Goal: Task Accomplishment & Management: Manage account settings

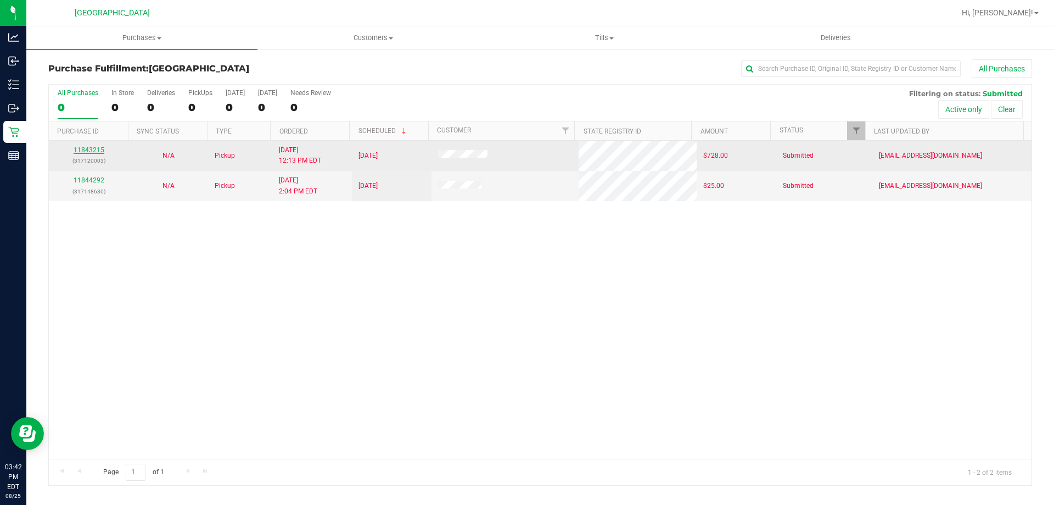
click at [93, 150] on link "11843215" at bounding box center [89, 150] width 31 height 8
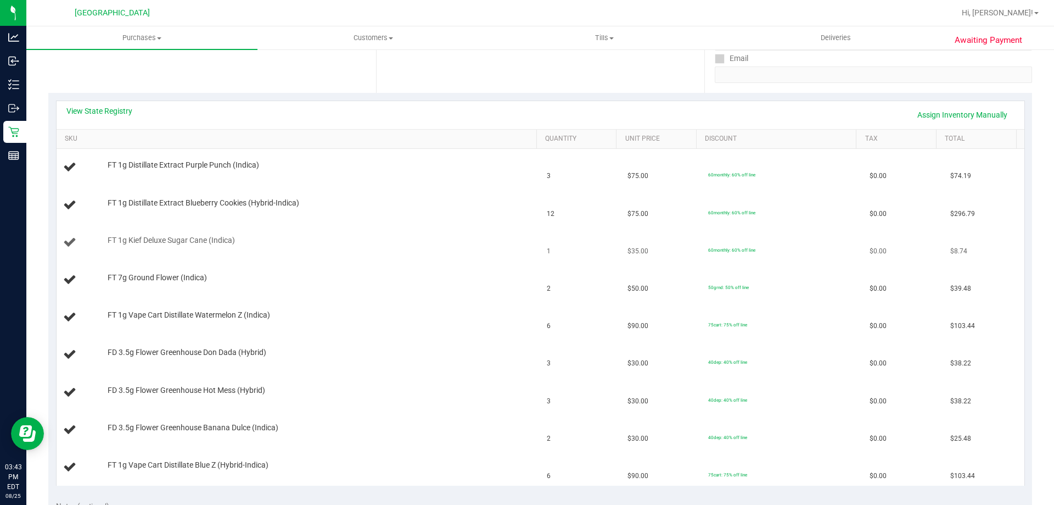
scroll to position [220, 0]
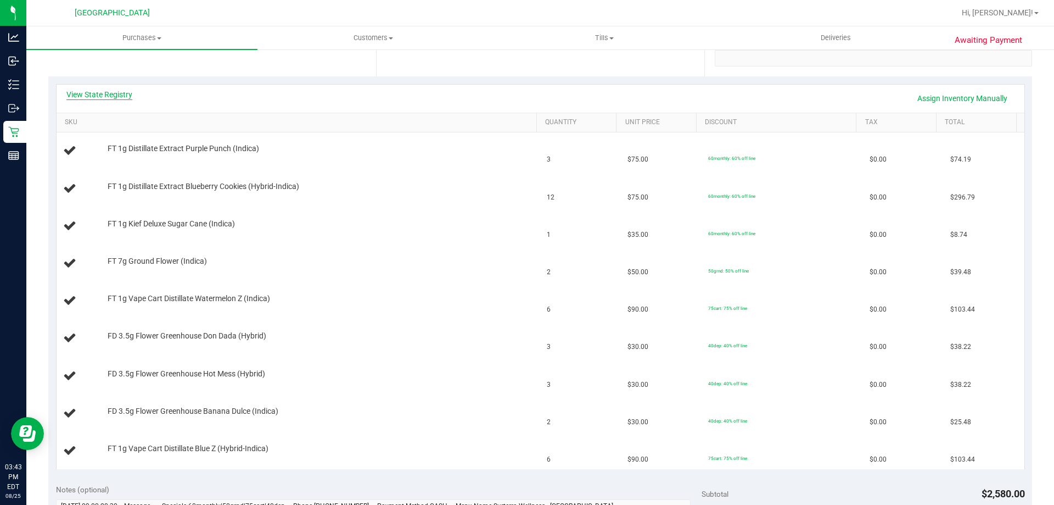
click at [128, 91] on link "View State Registry" at bounding box center [99, 94] width 66 height 11
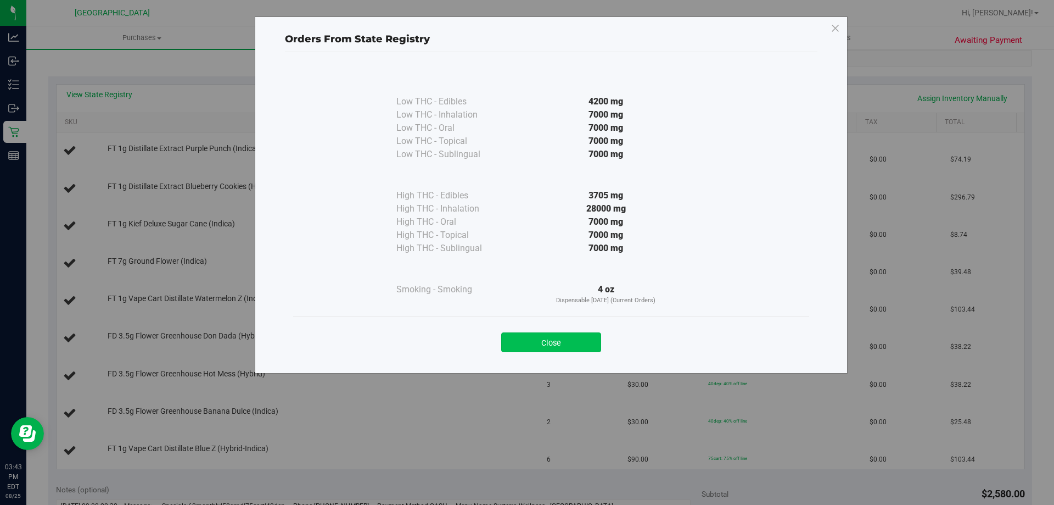
click at [546, 343] on button "Close" at bounding box center [551, 342] width 100 height 20
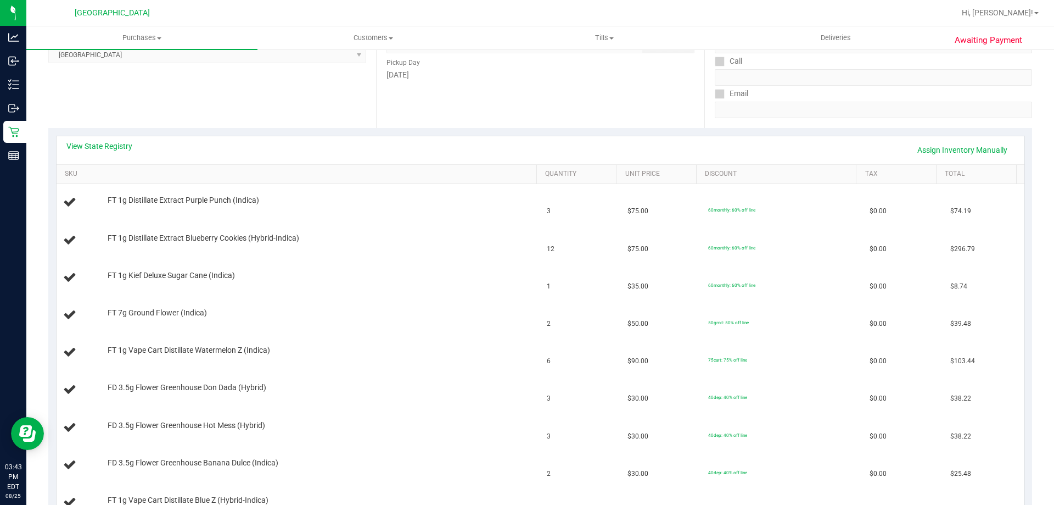
scroll to position [165, 0]
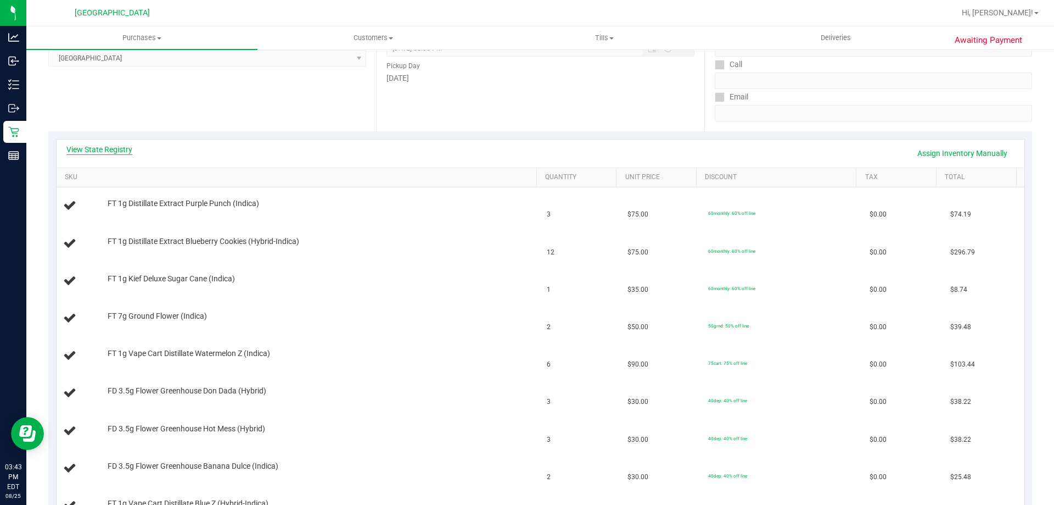
click at [114, 152] on link "View State Registry" at bounding box center [99, 149] width 66 height 11
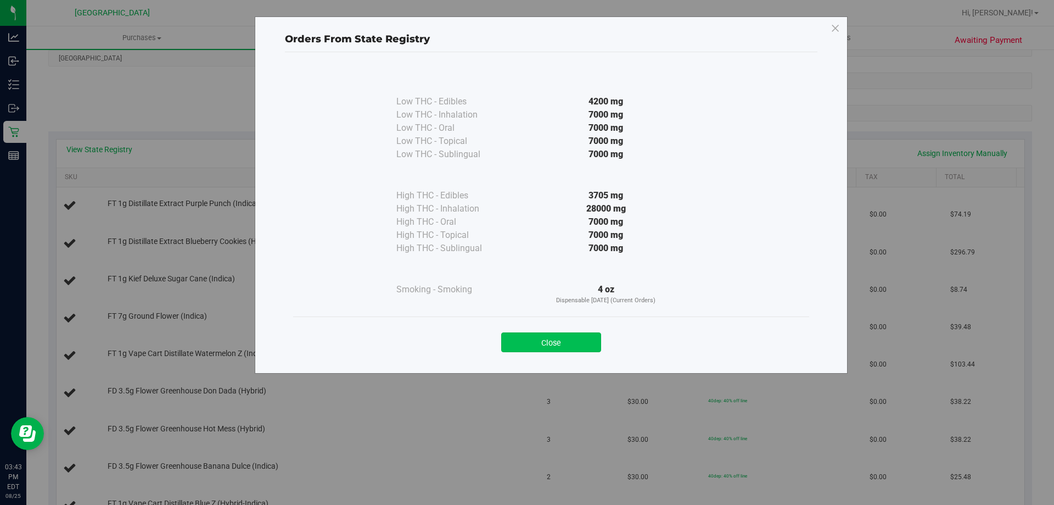
click at [551, 335] on button "Close" at bounding box center [551, 342] width 100 height 20
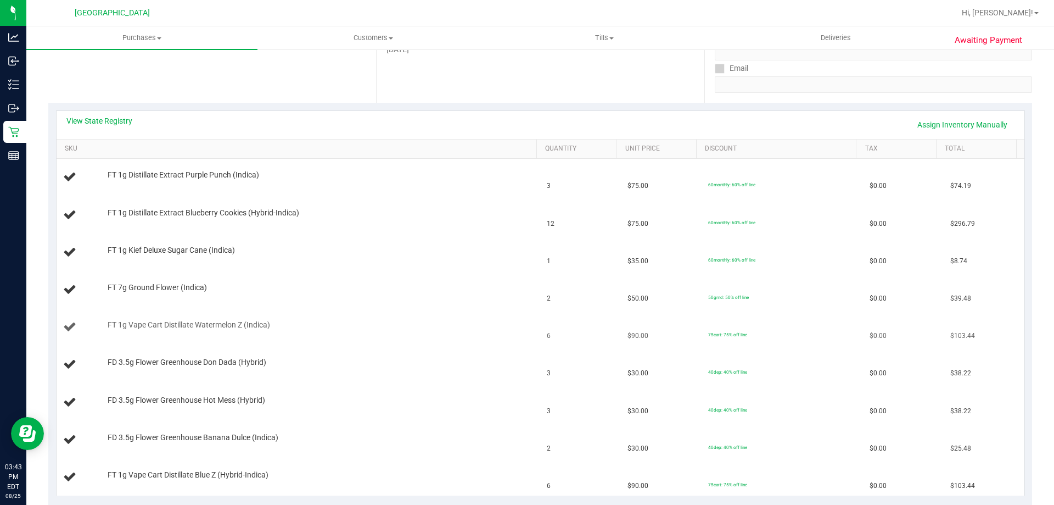
scroll to position [220, 0]
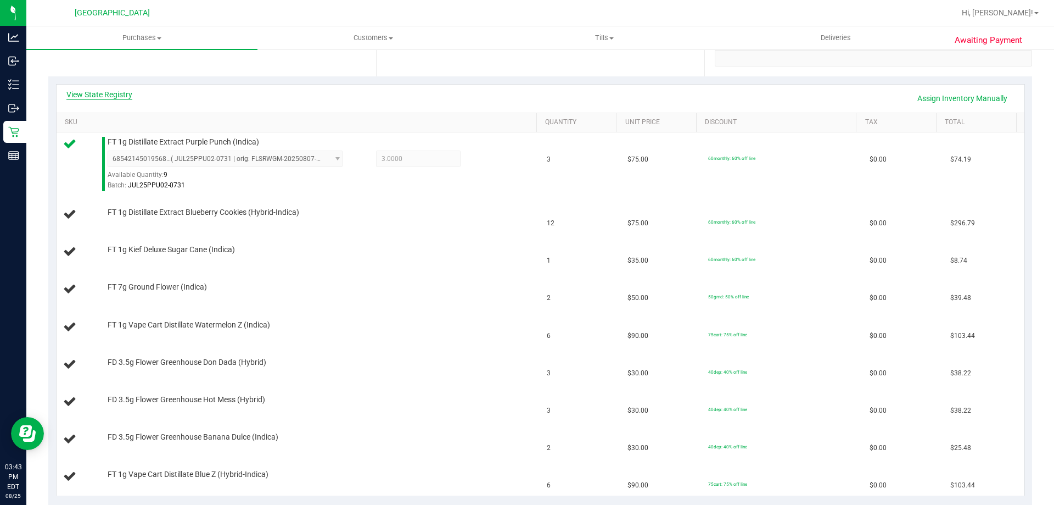
click at [124, 92] on link "View State Registry" at bounding box center [99, 94] width 66 height 11
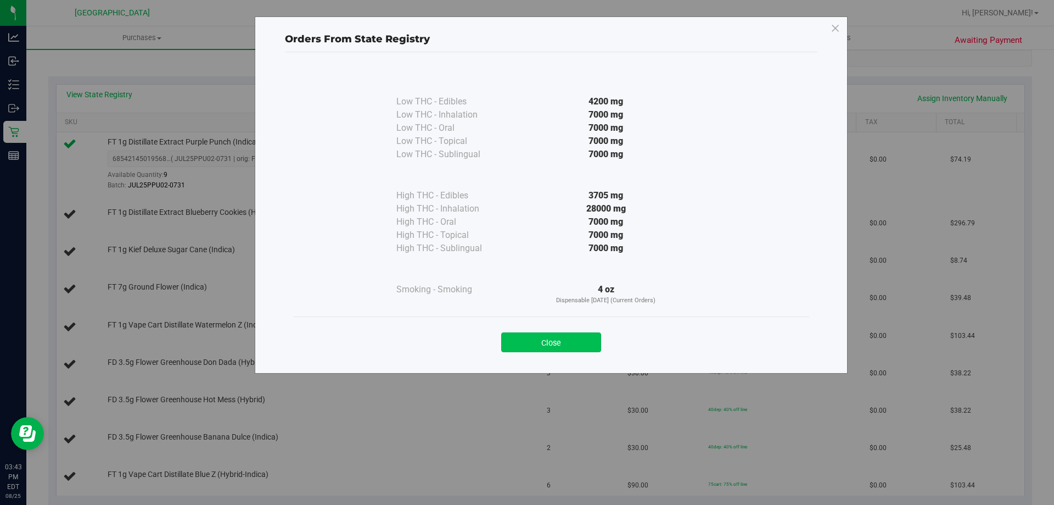
click at [568, 343] on button "Close" at bounding box center [551, 342] width 100 height 20
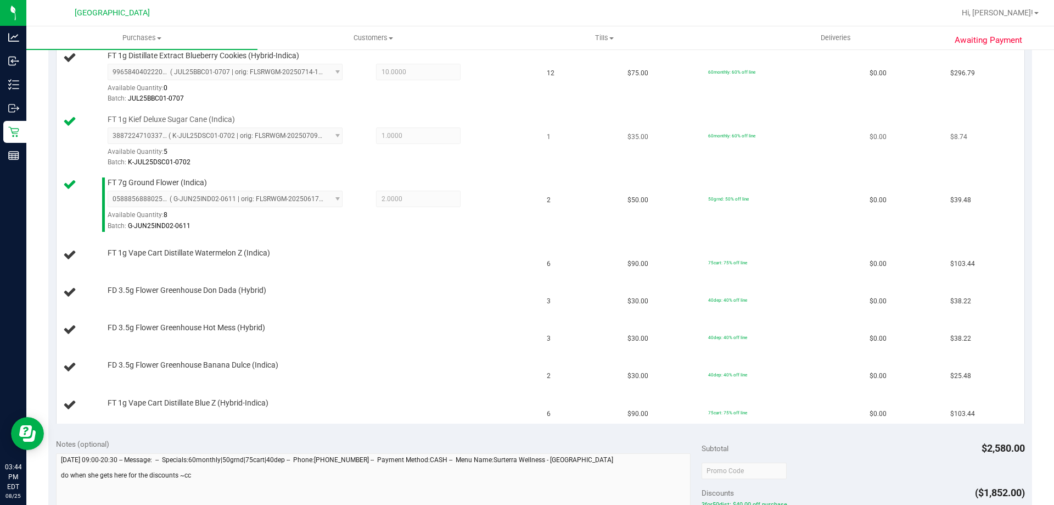
scroll to position [384, 0]
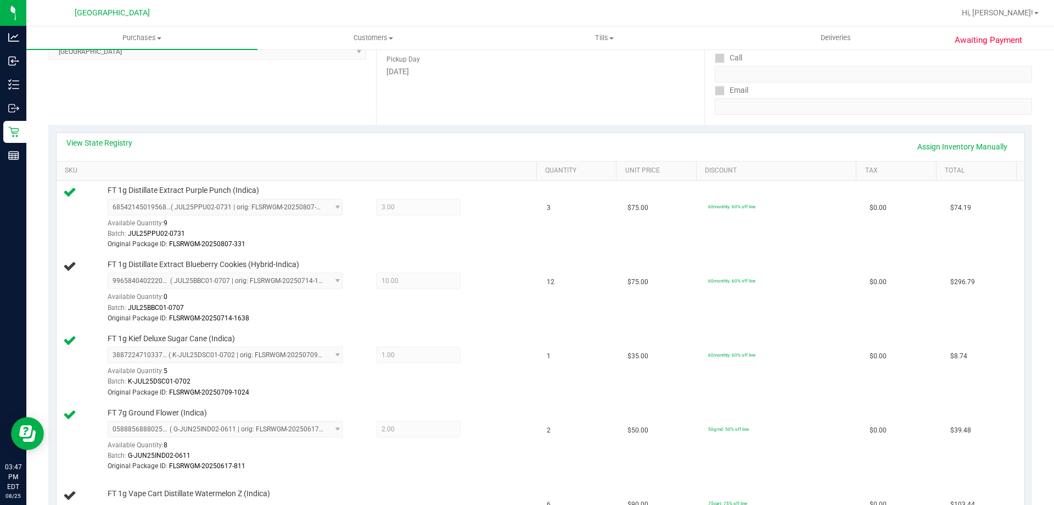
scroll to position [165, 0]
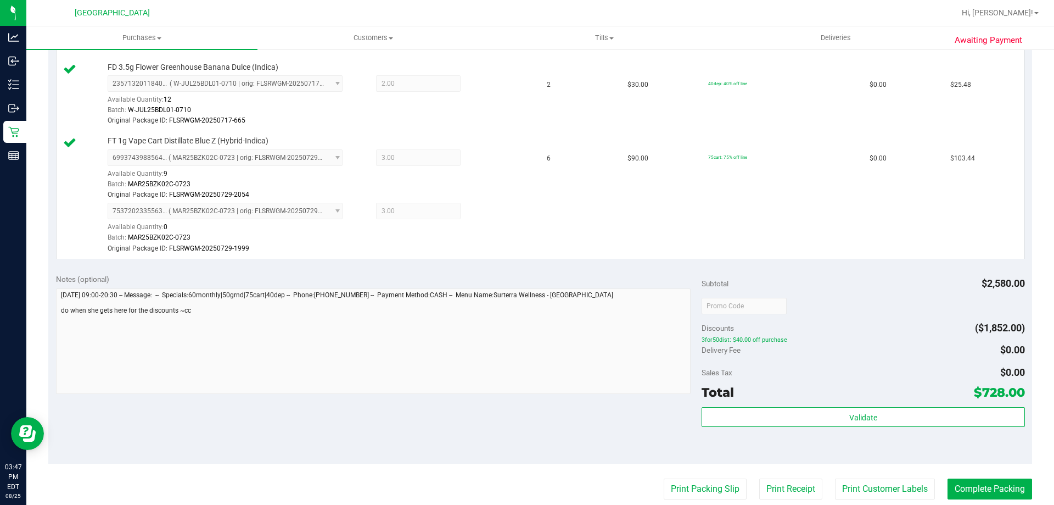
scroll to position [934, 0]
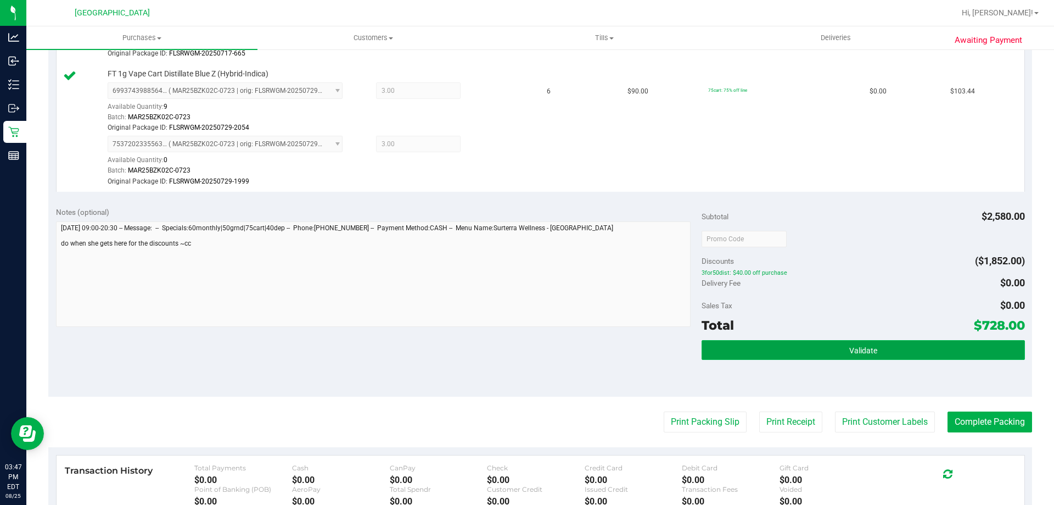
click at [876, 353] on button "Validate" at bounding box center [863, 350] width 323 height 20
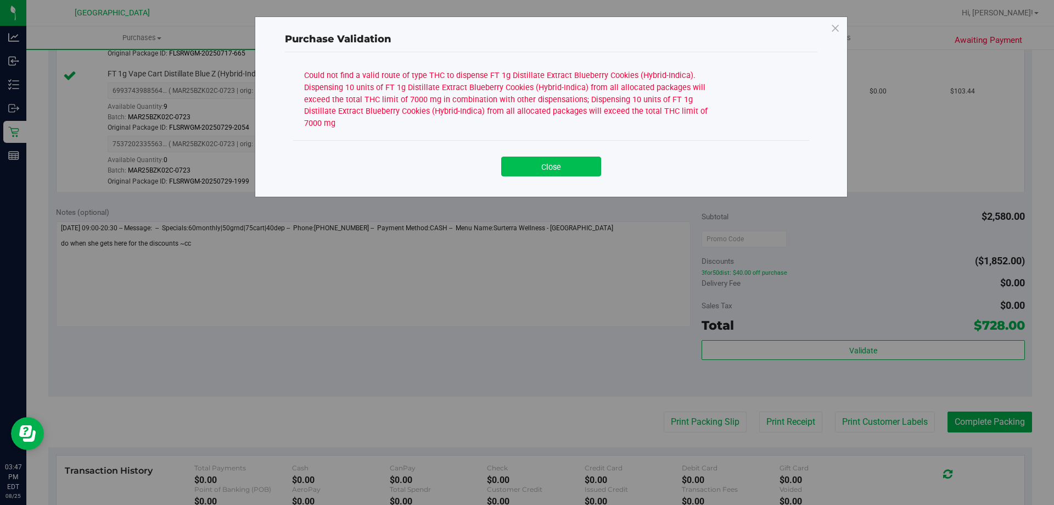
click at [547, 156] on button "Close" at bounding box center [551, 166] width 100 height 20
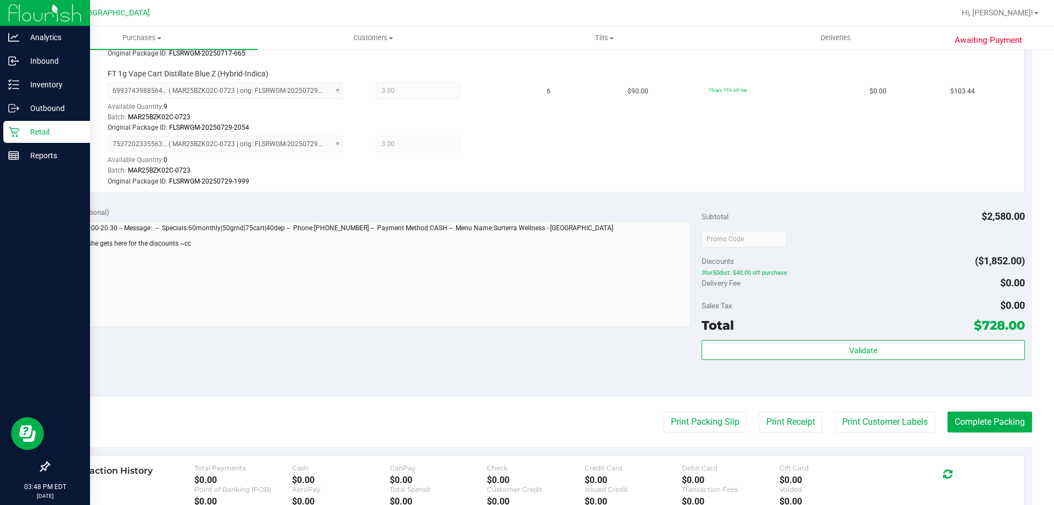
click at [10, 138] on div "Retail" at bounding box center [46, 132] width 87 height 22
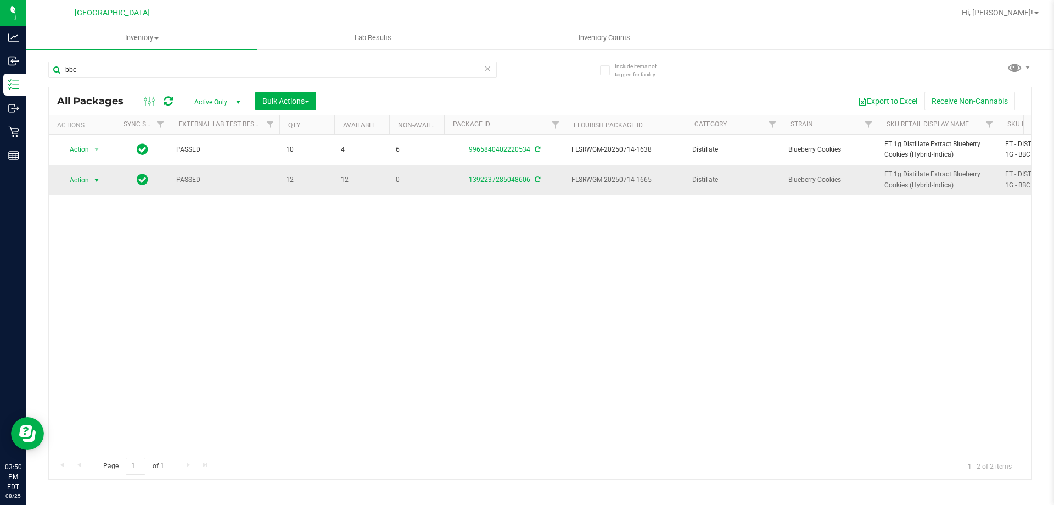
click at [80, 176] on span "Action" at bounding box center [75, 179] width 30 height 15
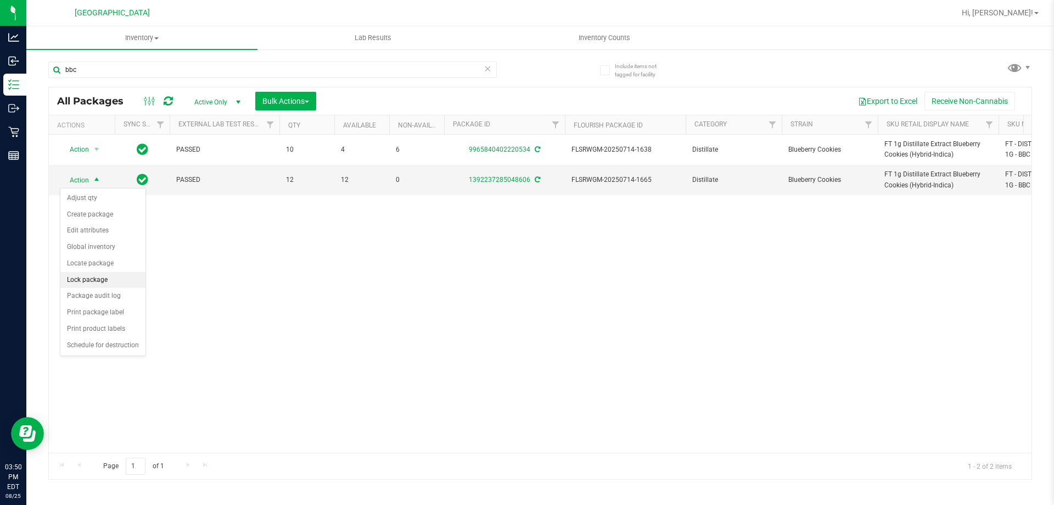
click at [96, 283] on li "Lock package" at bounding box center [102, 280] width 85 height 16
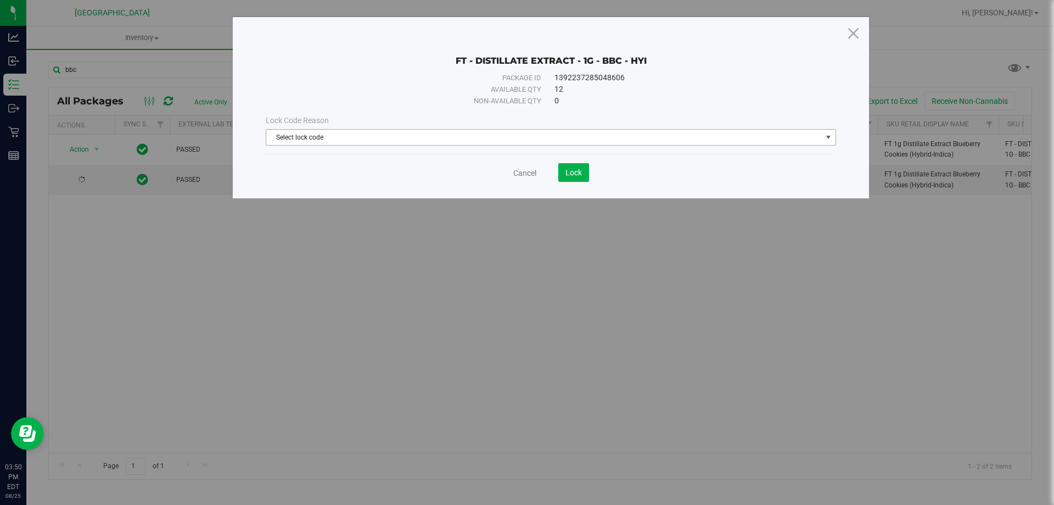
click at [338, 140] on span "Select lock code" at bounding box center [544, 137] width 556 height 15
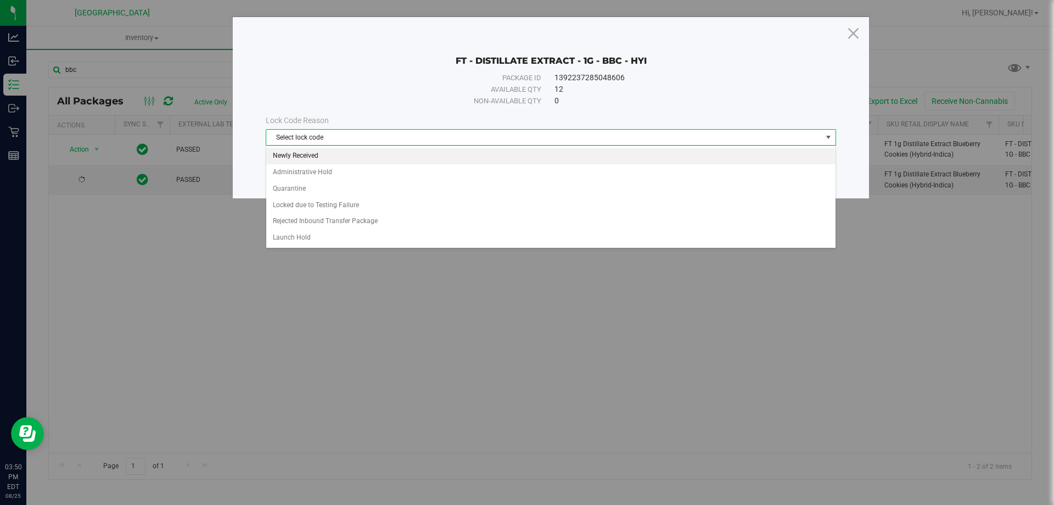
click at [341, 155] on li "Newly Received" at bounding box center [550, 156] width 569 height 16
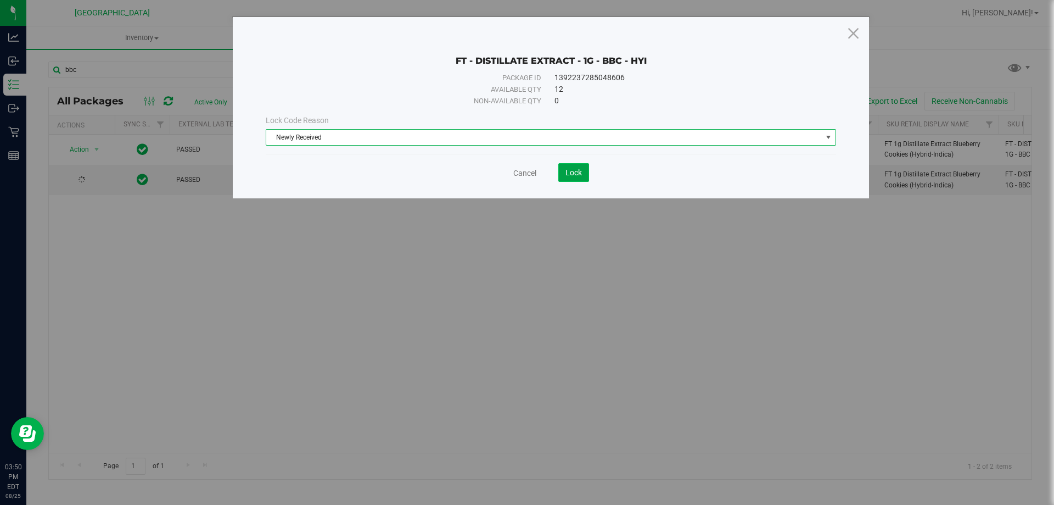
click at [573, 171] on span "Lock" at bounding box center [574, 172] width 16 height 9
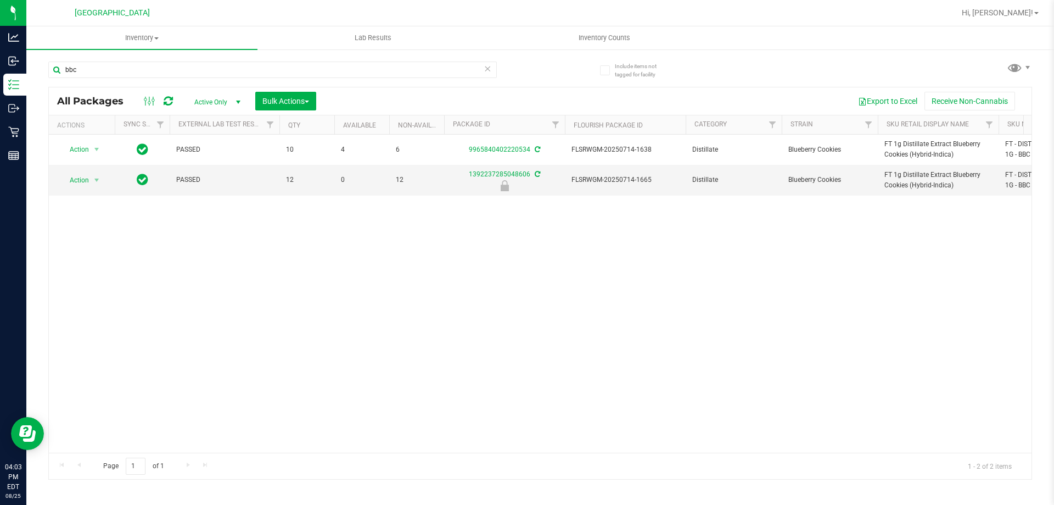
click at [617, 310] on div "Action Action Adjust qty Create package Edit attributes Global inventory Locate…" at bounding box center [540, 294] width 983 height 318
click at [82, 184] on span "Action" at bounding box center [75, 179] width 30 height 15
click at [74, 302] on li "Unlock package" at bounding box center [95, 310] width 70 height 16
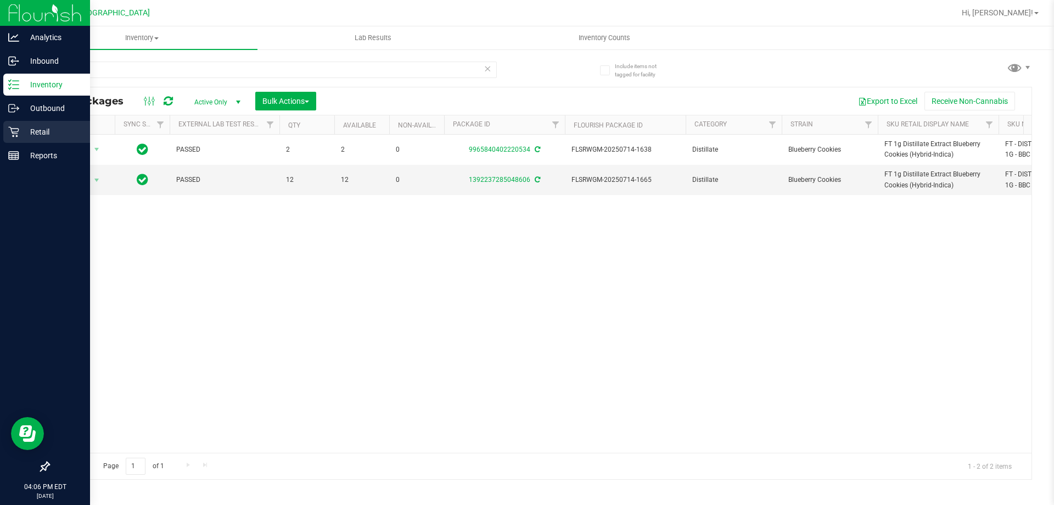
click at [49, 130] on p "Retail" at bounding box center [52, 131] width 66 height 13
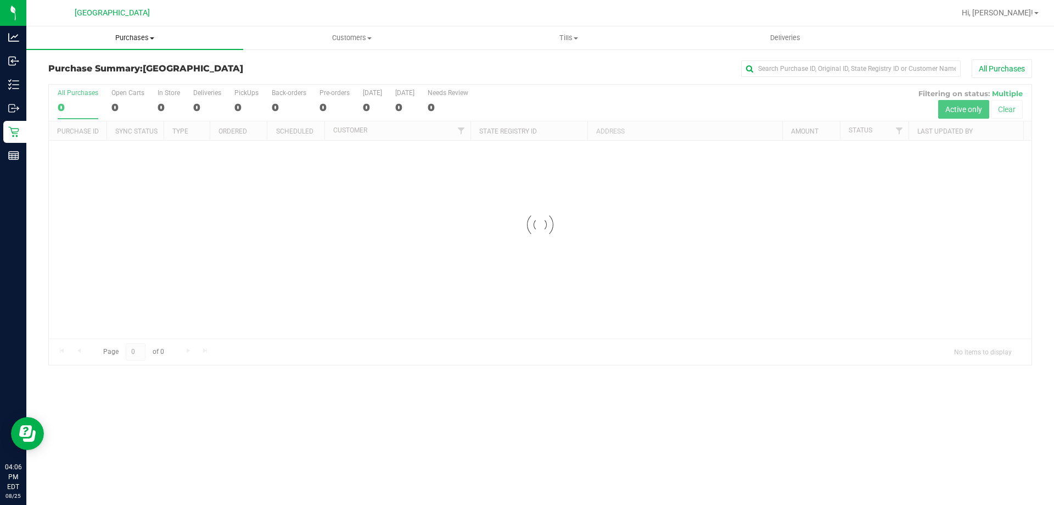
click at [143, 40] on span "Purchases" at bounding box center [134, 38] width 217 height 10
click at [84, 77] on span "Fulfillment" at bounding box center [60, 79] width 68 height 9
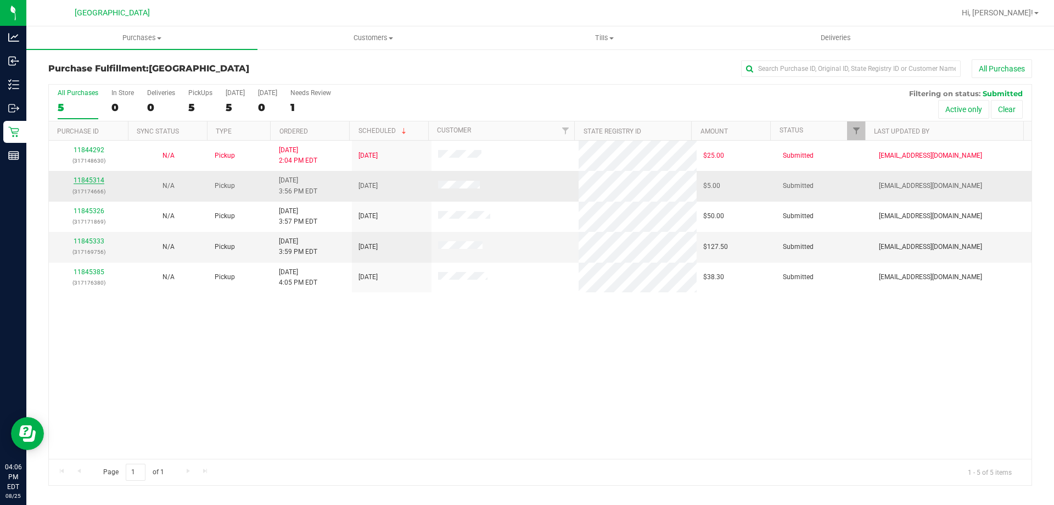
click at [87, 178] on link "11845314" at bounding box center [89, 180] width 31 height 8
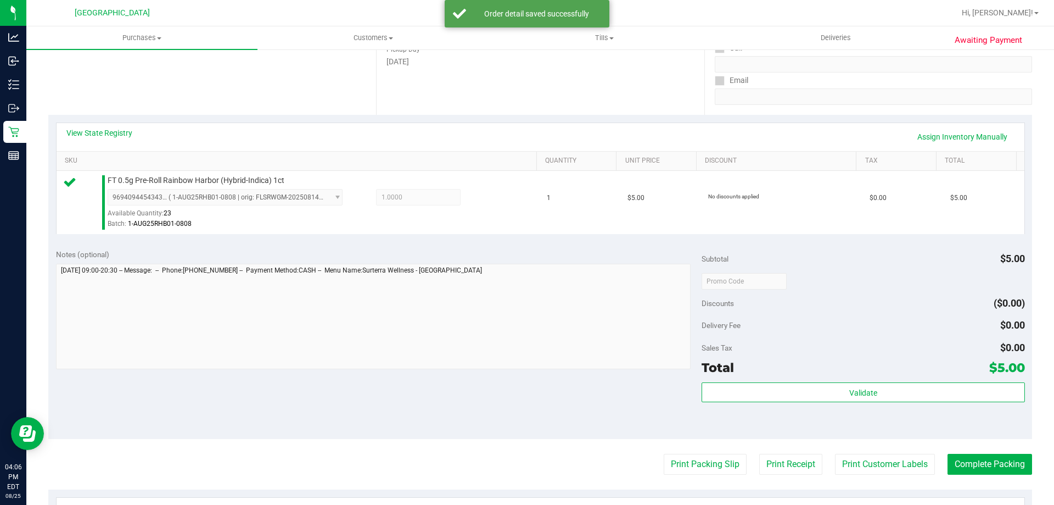
scroll to position [220, 0]
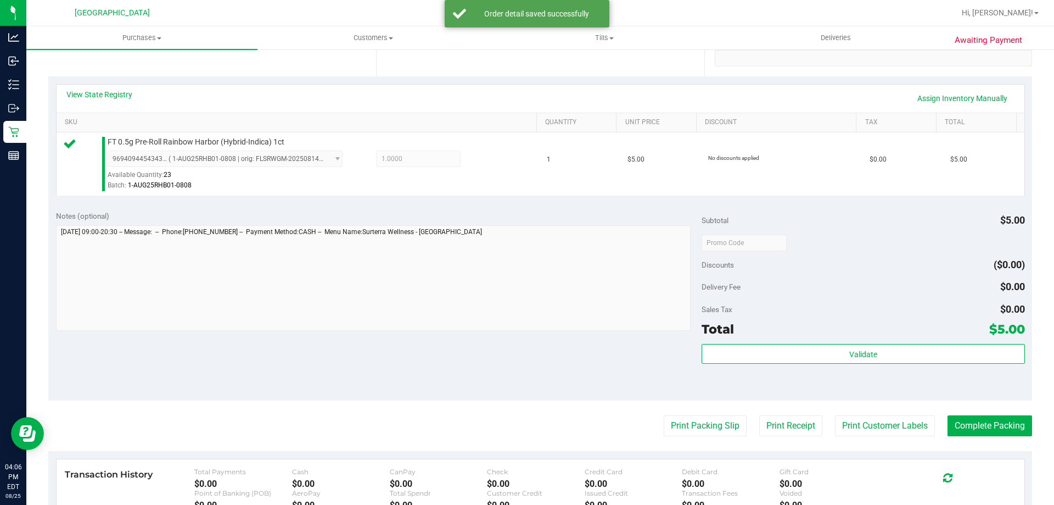
click at [756, 364] on div "Validate" at bounding box center [863, 368] width 323 height 49
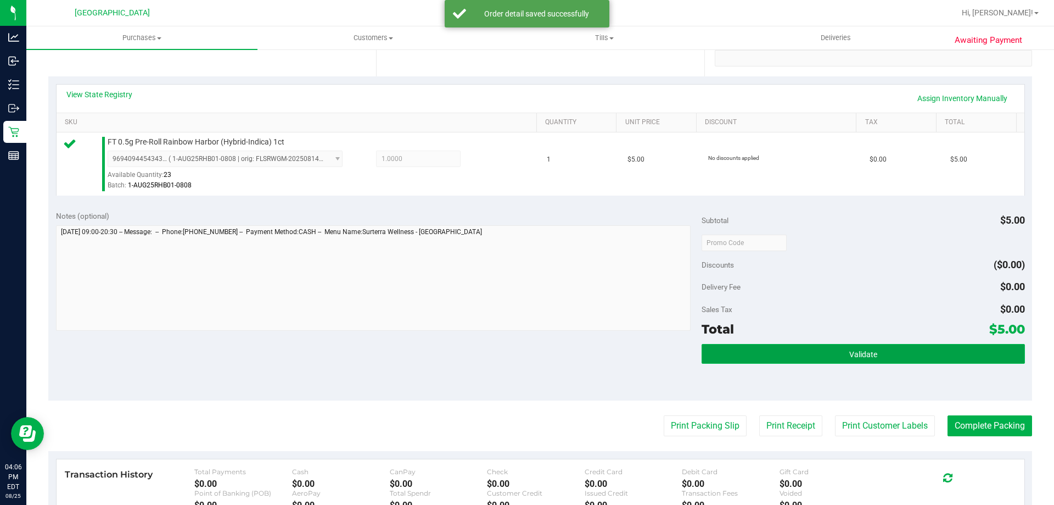
click at [756, 355] on button "Validate" at bounding box center [863, 354] width 323 height 20
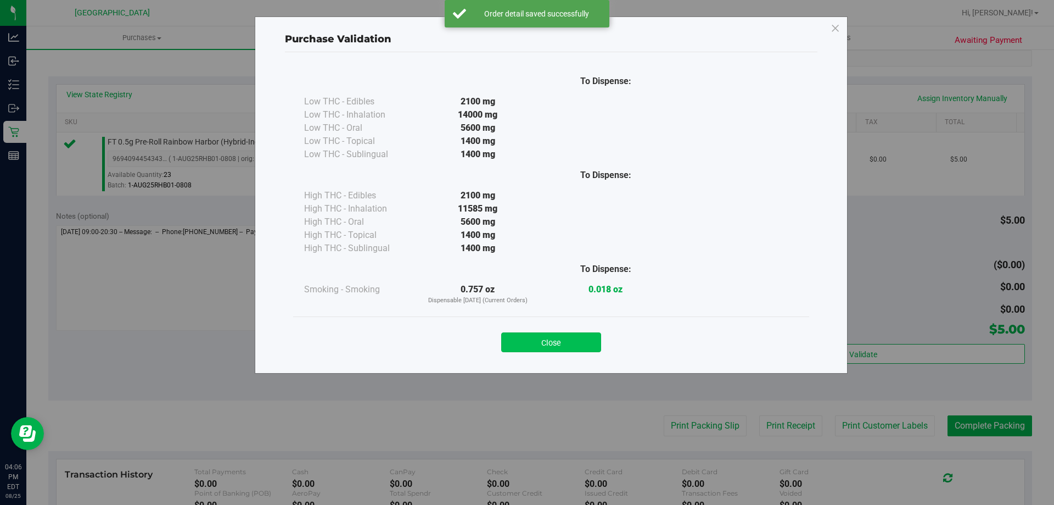
click at [547, 351] on button "Close" at bounding box center [551, 342] width 100 height 20
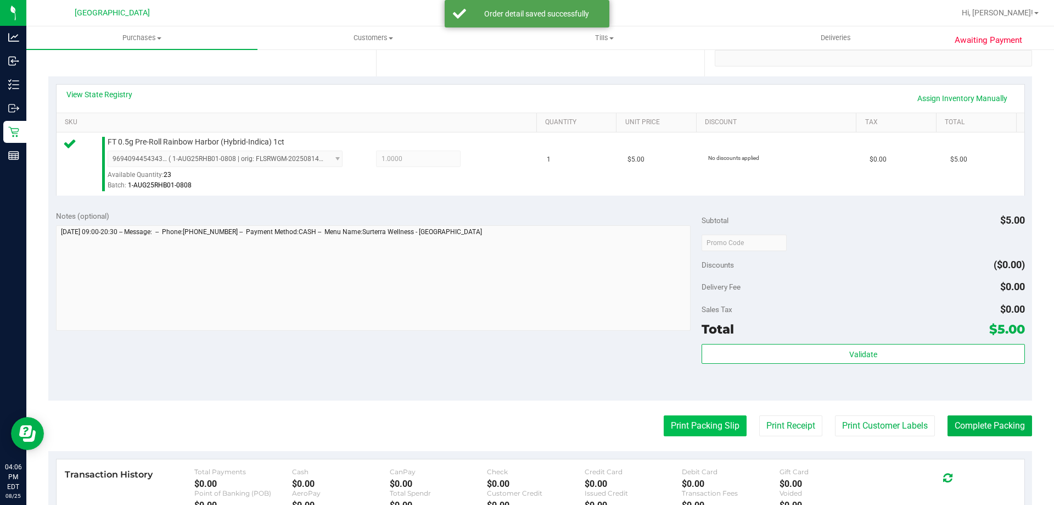
click at [667, 421] on button "Print Packing Slip" at bounding box center [705, 425] width 83 height 21
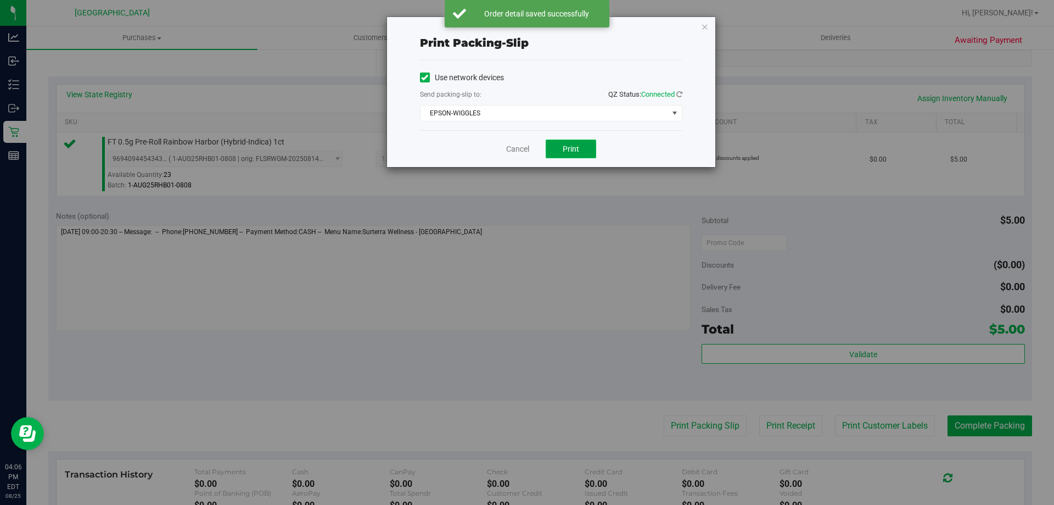
click at [567, 140] on button "Print" at bounding box center [571, 148] width 51 height 19
click at [706, 28] on icon "button" at bounding box center [705, 26] width 8 height 13
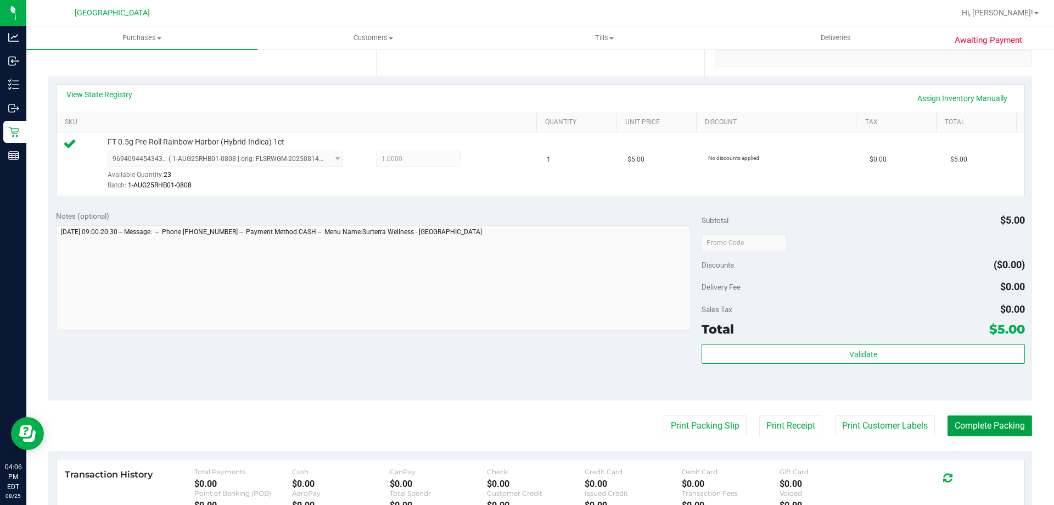
click at [973, 424] on button "Complete Packing" at bounding box center [990, 425] width 85 height 21
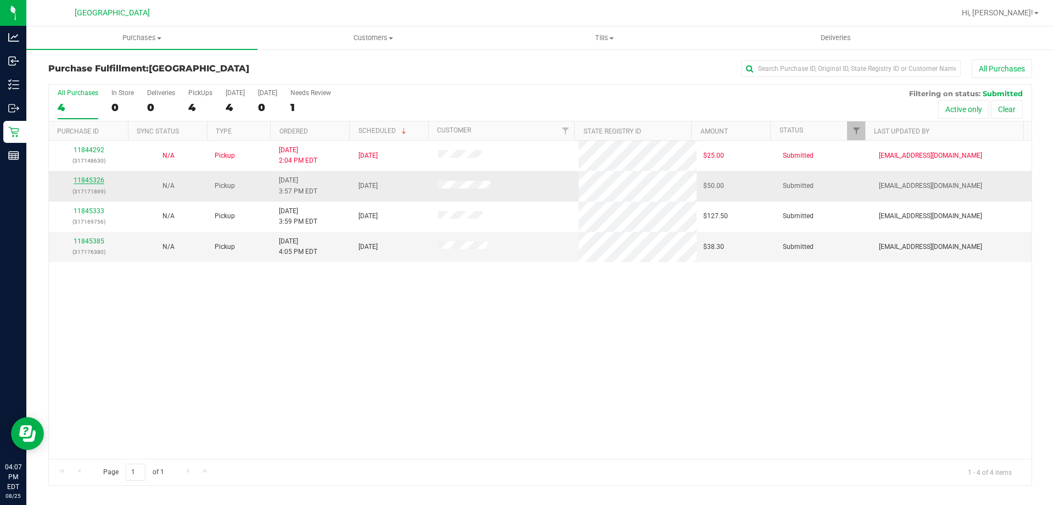
click at [95, 178] on link "11845326" at bounding box center [89, 180] width 31 height 8
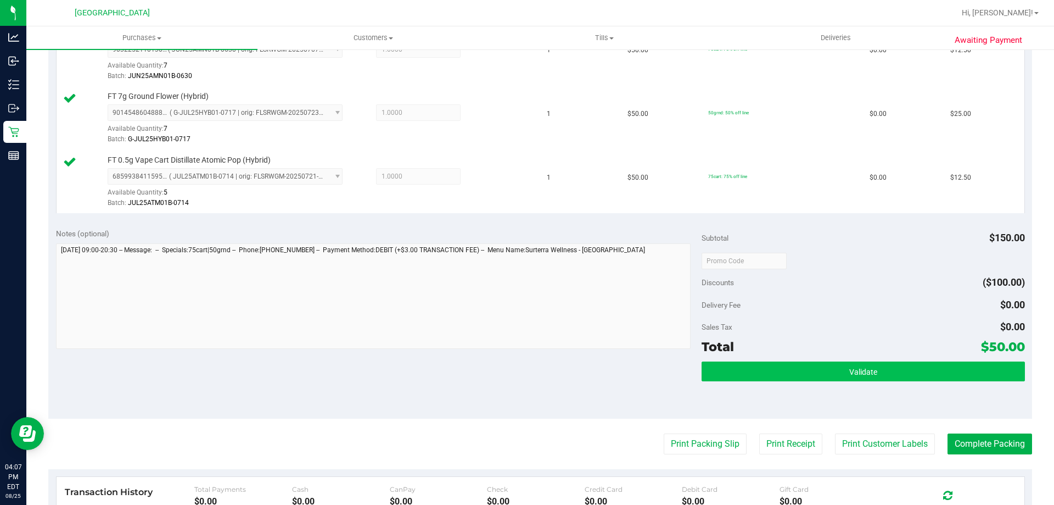
scroll to position [329, 0]
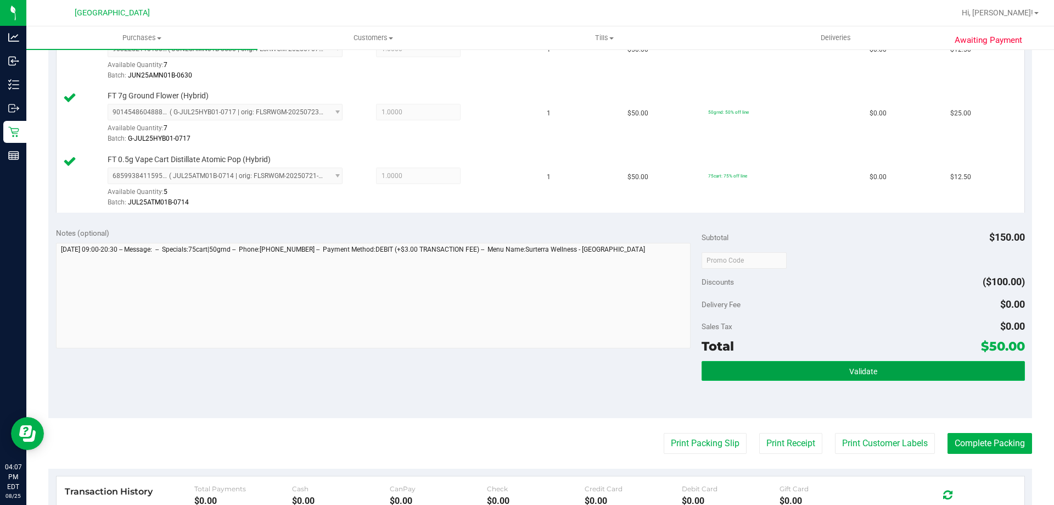
click at [830, 369] on button "Validate" at bounding box center [863, 371] width 323 height 20
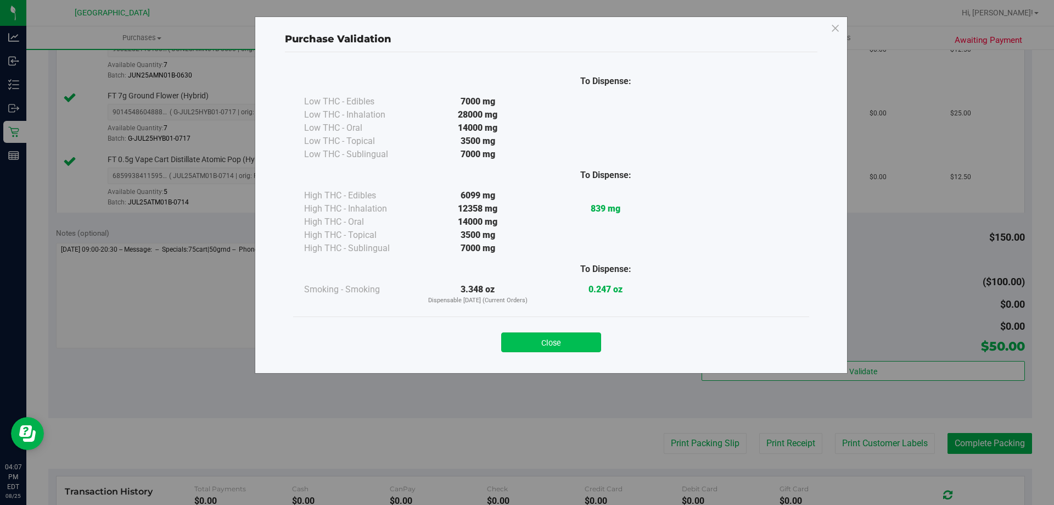
click at [581, 337] on button "Close" at bounding box center [551, 342] width 100 height 20
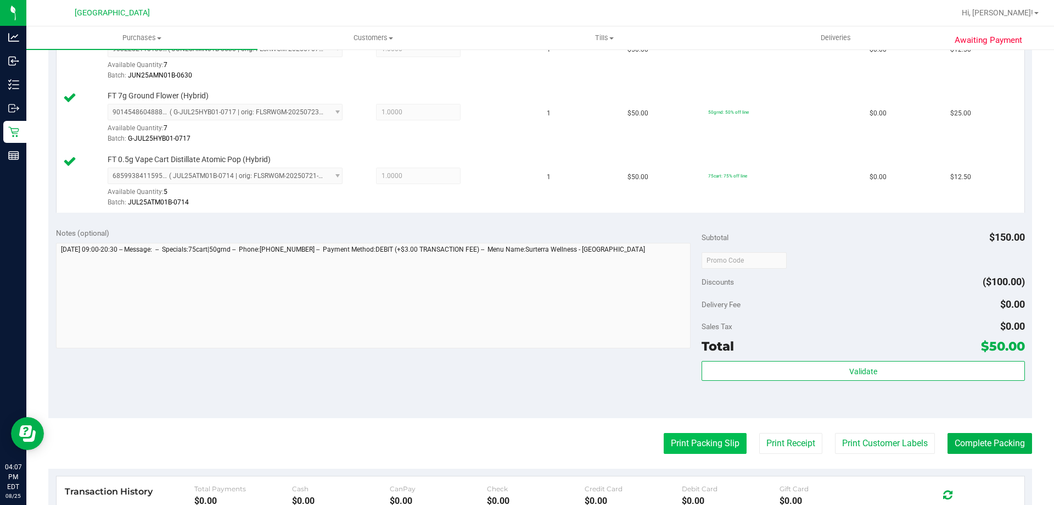
click at [674, 440] on button "Print Packing Slip" at bounding box center [705, 443] width 83 height 21
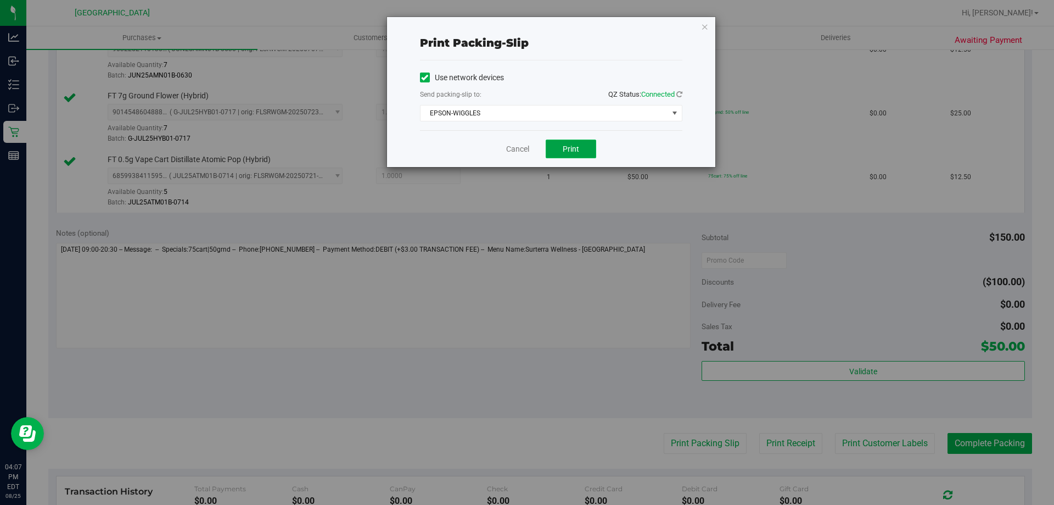
click at [561, 150] on button "Print" at bounding box center [571, 148] width 51 height 19
click at [706, 29] on icon "button" at bounding box center [705, 26] width 8 height 13
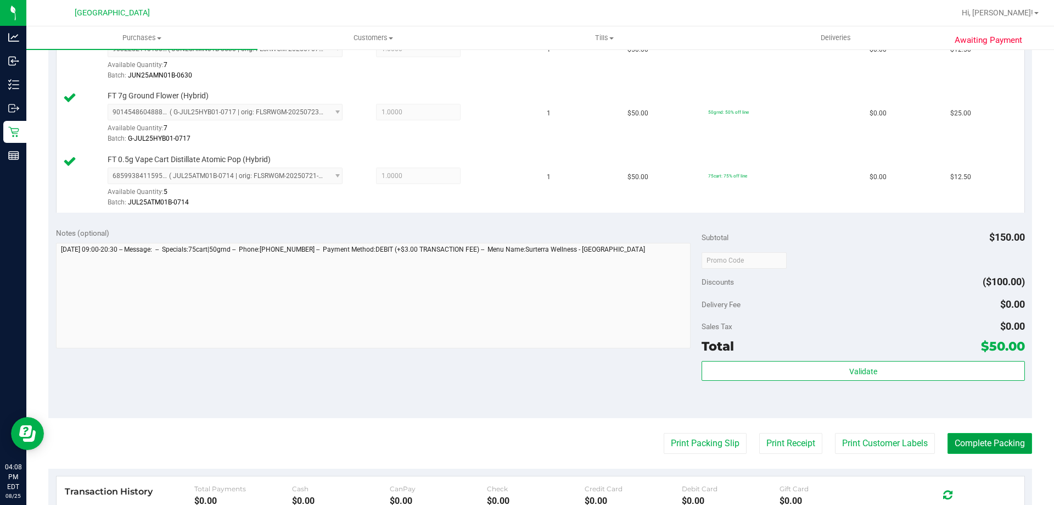
click at [992, 446] on button "Complete Packing" at bounding box center [990, 443] width 85 height 21
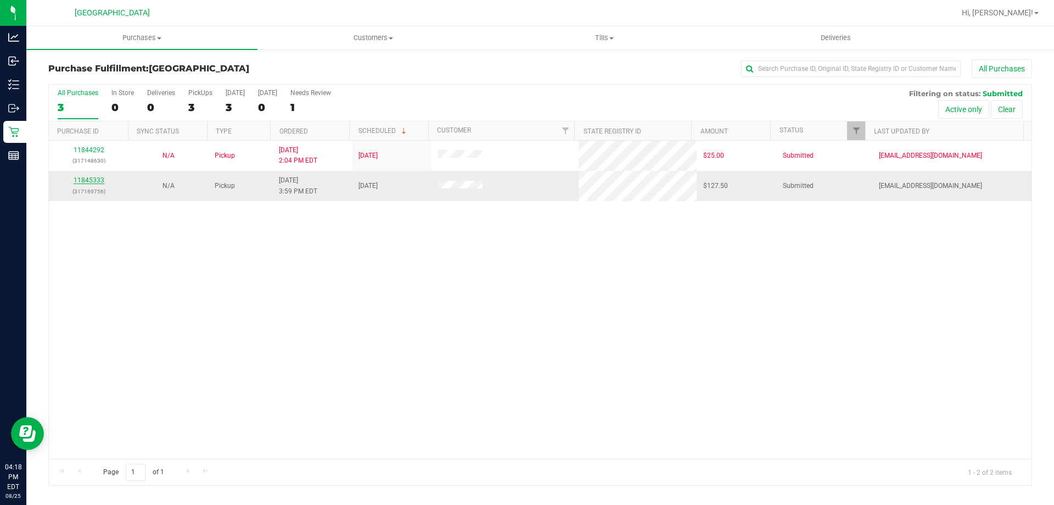
click at [90, 180] on link "11845333" at bounding box center [89, 180] width 31 height 8
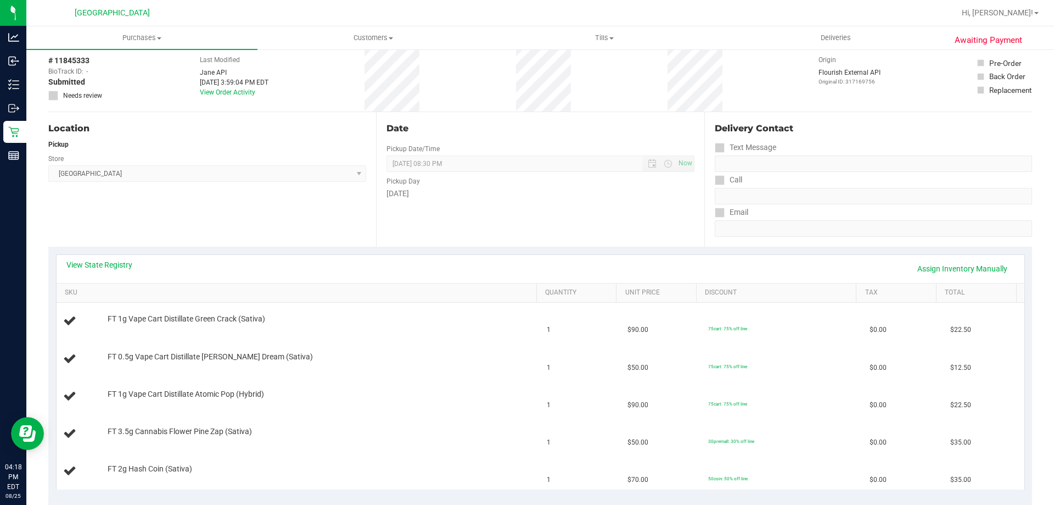
scroll to position [165, 0]
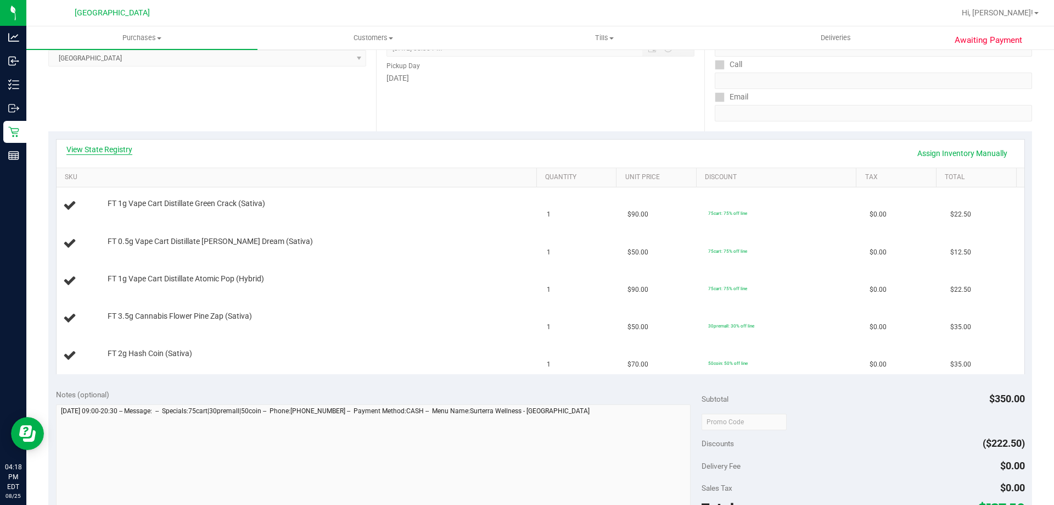
click at [78, 150] on link "View State Registry" at bounding box center [99, 149] width 66 height 11
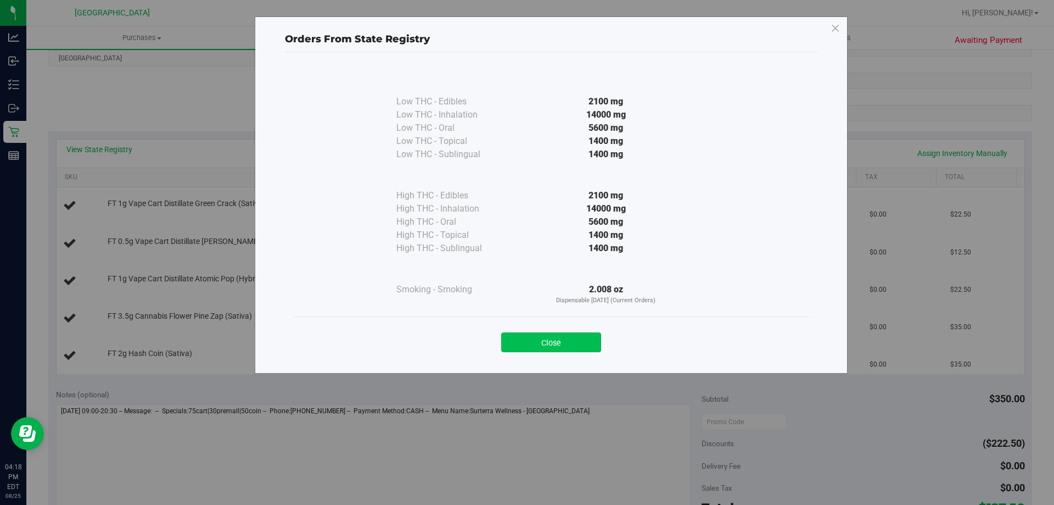
click at [571, 336] on button "Close" at bounding box center [551, 342] width 100 height 20
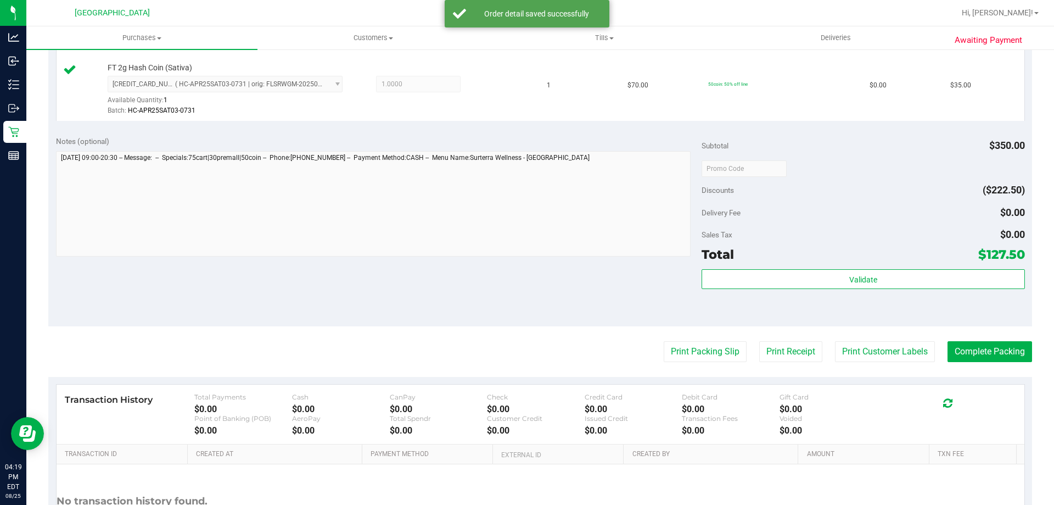
scroll to position [549, 0]
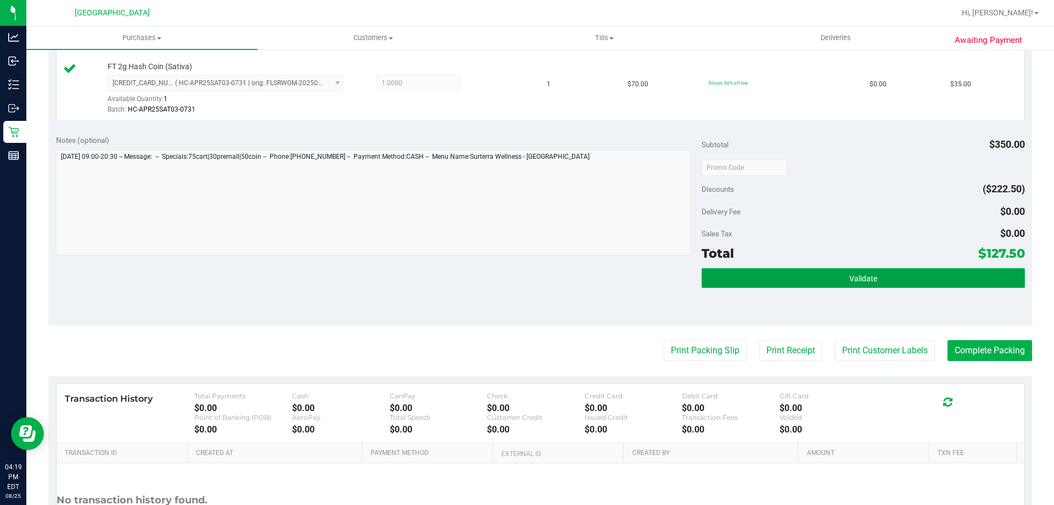
click at [777, 280] on button "Validate" at bounding box center [863, 278] width 323 height 20
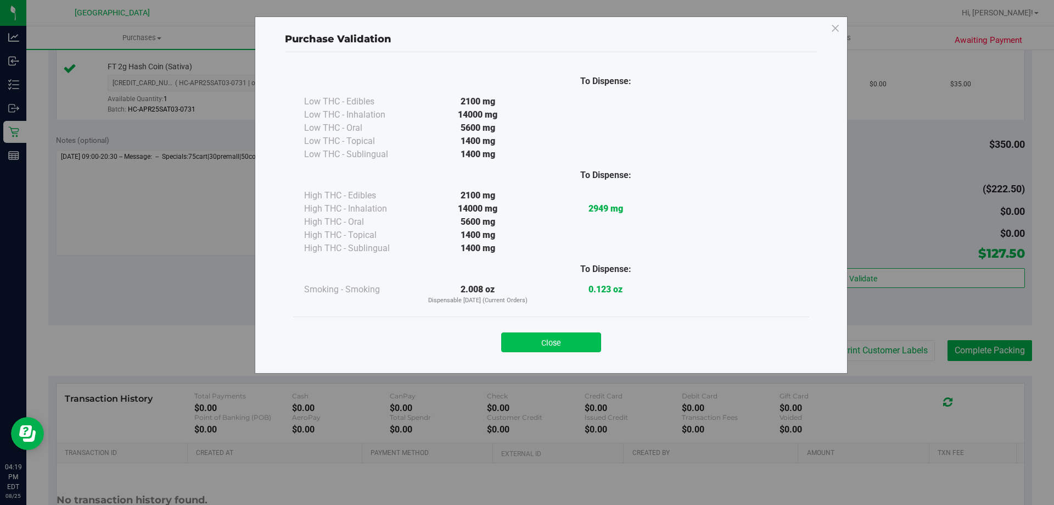
click at [521, 339] on button "Close" at bounding box center [551, 342] width 100 height 20
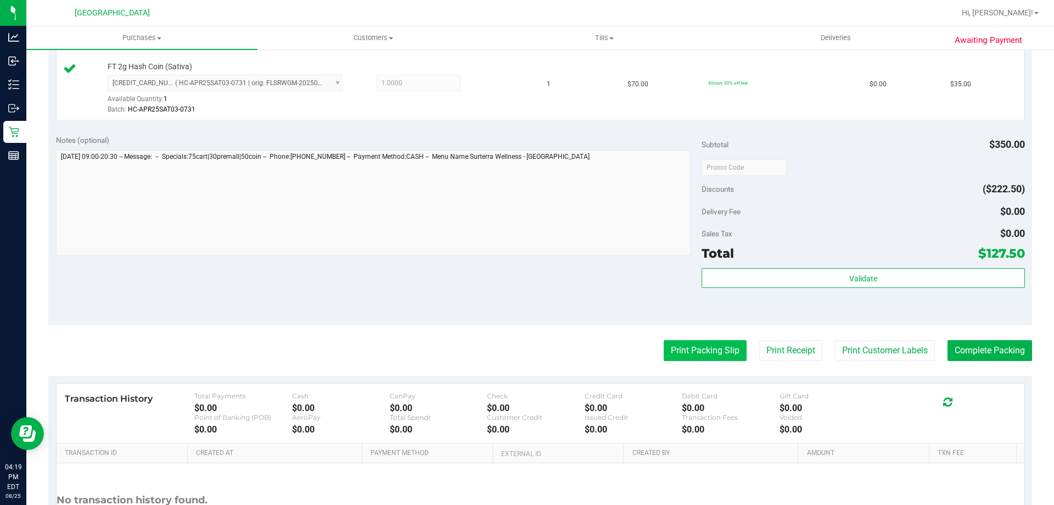
click at [664, 348] on button "Print Packing Slip" at bounding box center [705, 350] width 83 height 21
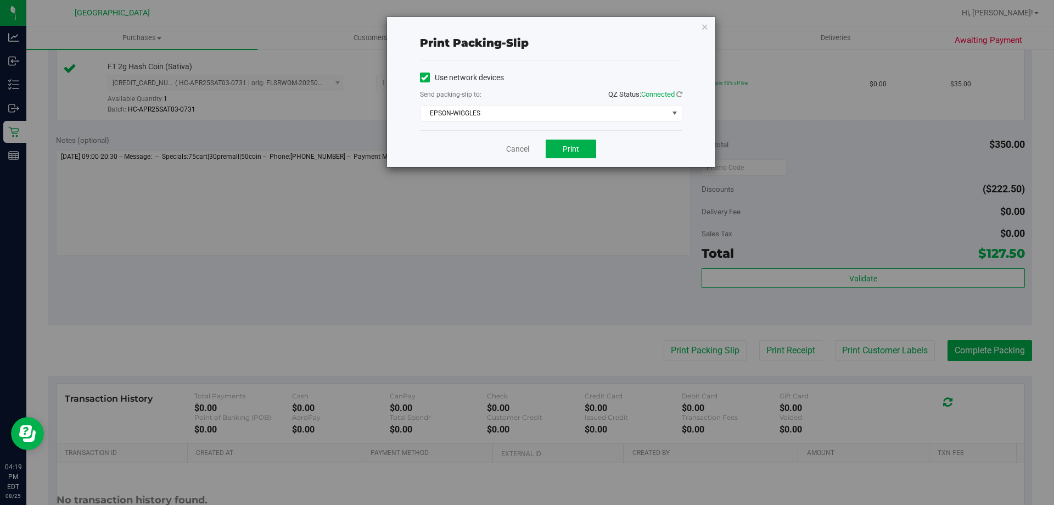
click at [563, 138] on div "Cancel Print" at bounding box center [551, 148] width 262 height 37
click at [570, 146] on span "Print" at bounding box center [571, 148] width 16 height 9
click at [513, 149] on link "Cancel" at bounding box center [517, 149] width 23 height 12
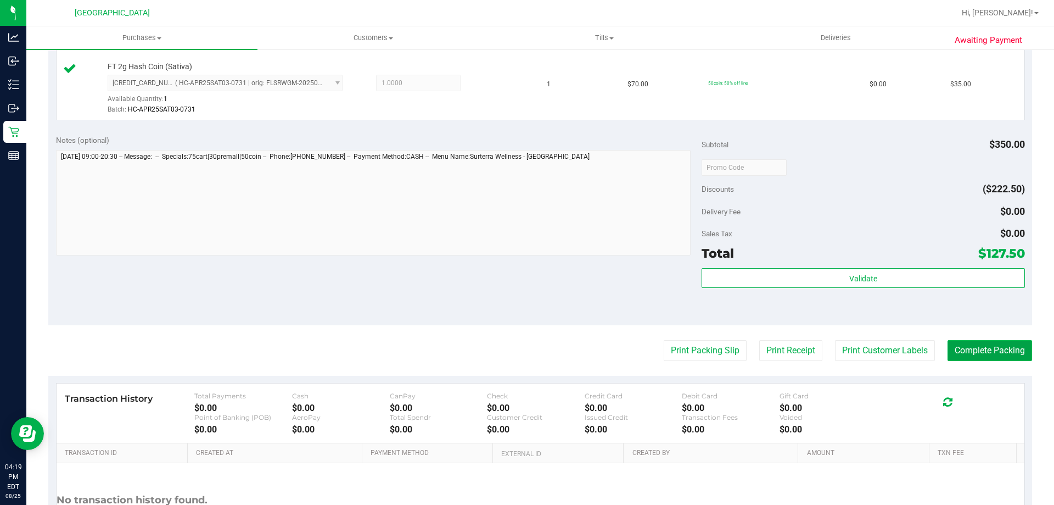
click at [991, 343] on button "Complete Packing" at bounding box center [990, 350] width 85 height 21
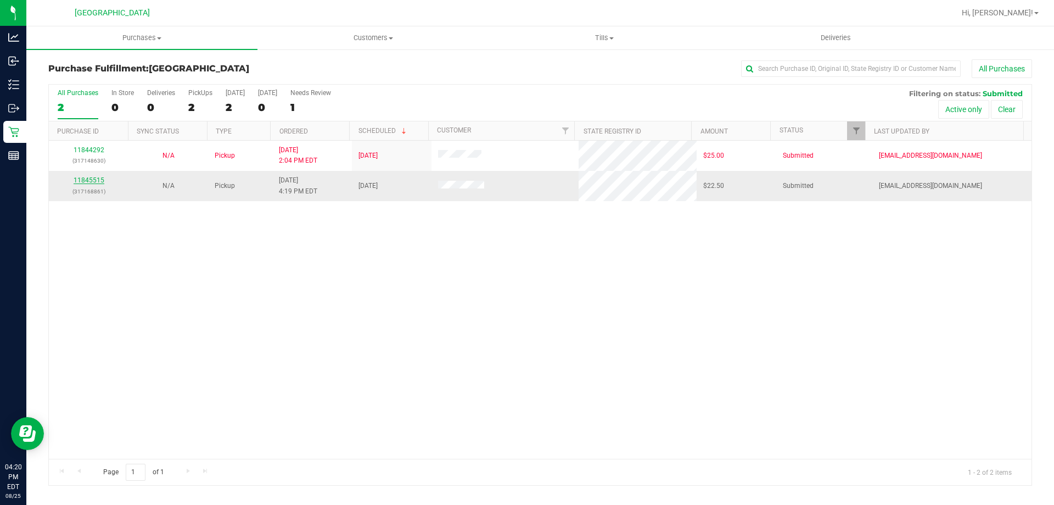
click at [83, 179] on link "11845515" at bounding box center [89, 180] width 31 height 8
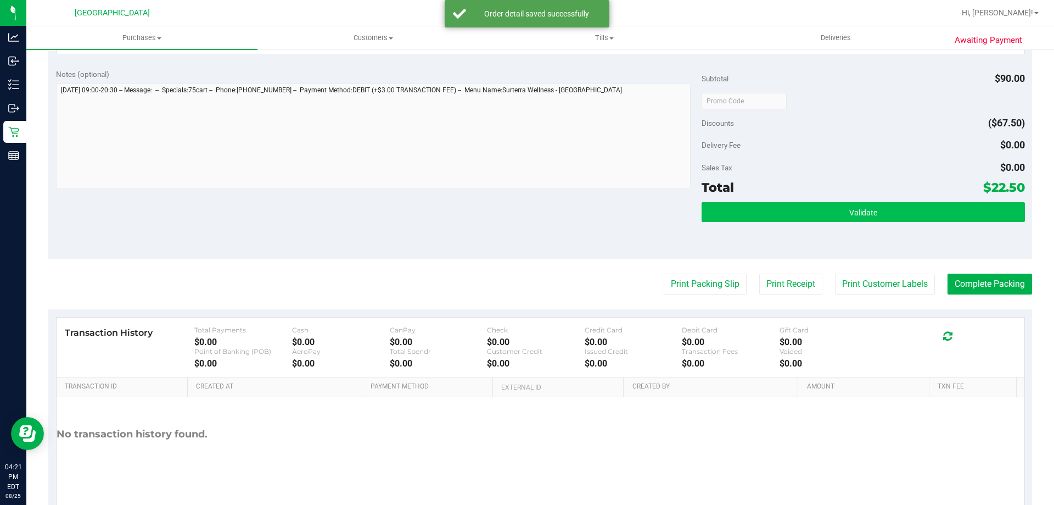
scroll to position [393, 0]
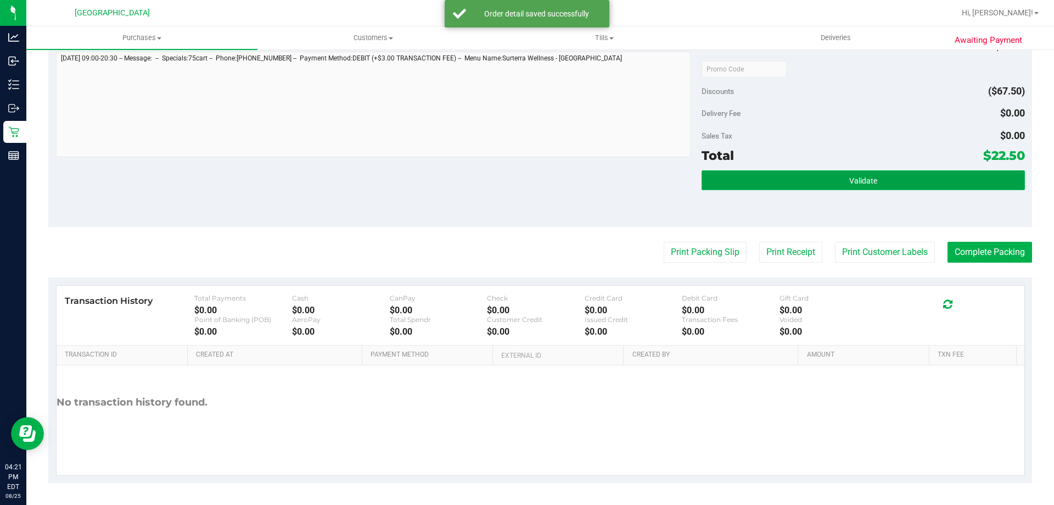
click at [800, 186] on button "Validate" at bounding box center [863, 180] width 323 height 20
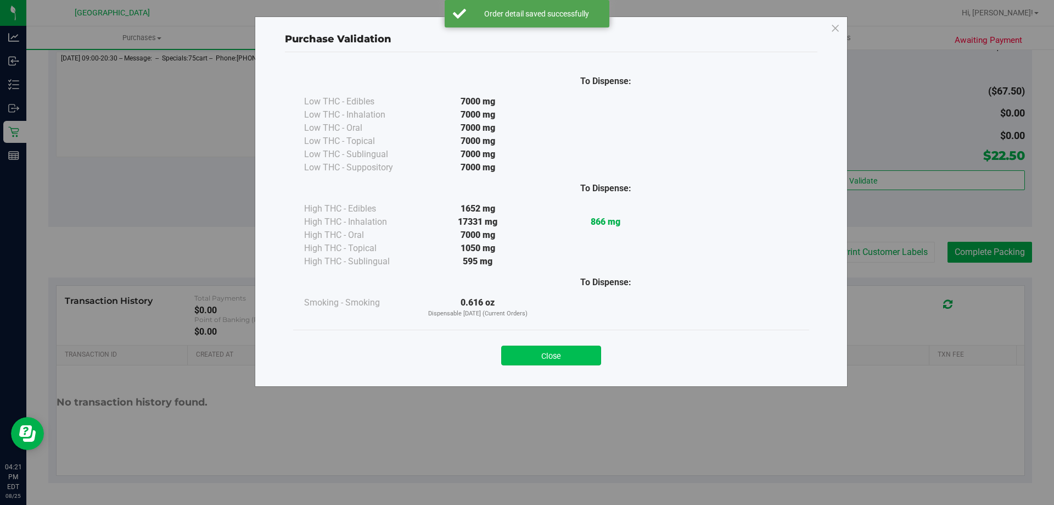
click at [591, 355] on button "Close" at bounding box center [551, 355] width 100 height 20
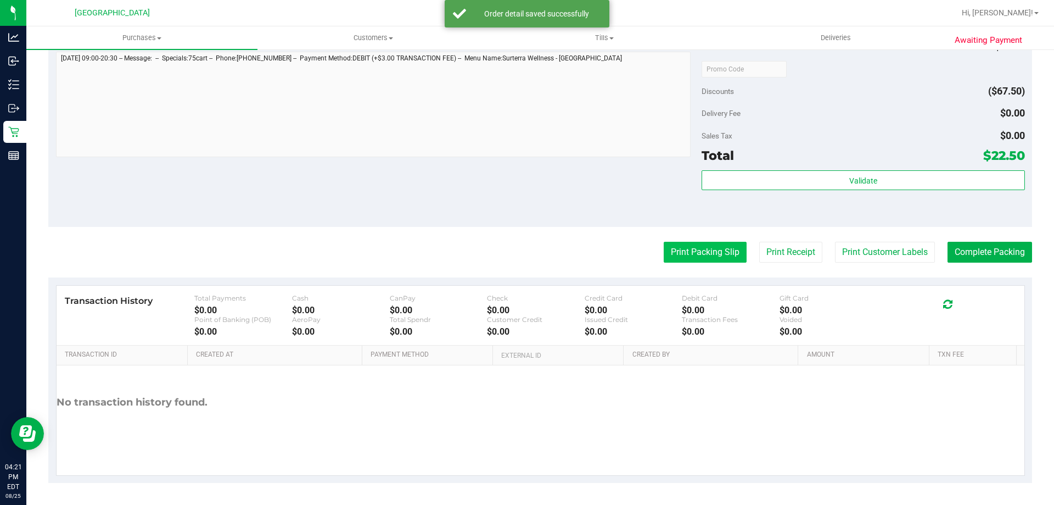
click at [715, 256] on button "Print Packing Slip" at bounding box center [705, 252] width 83 height 21
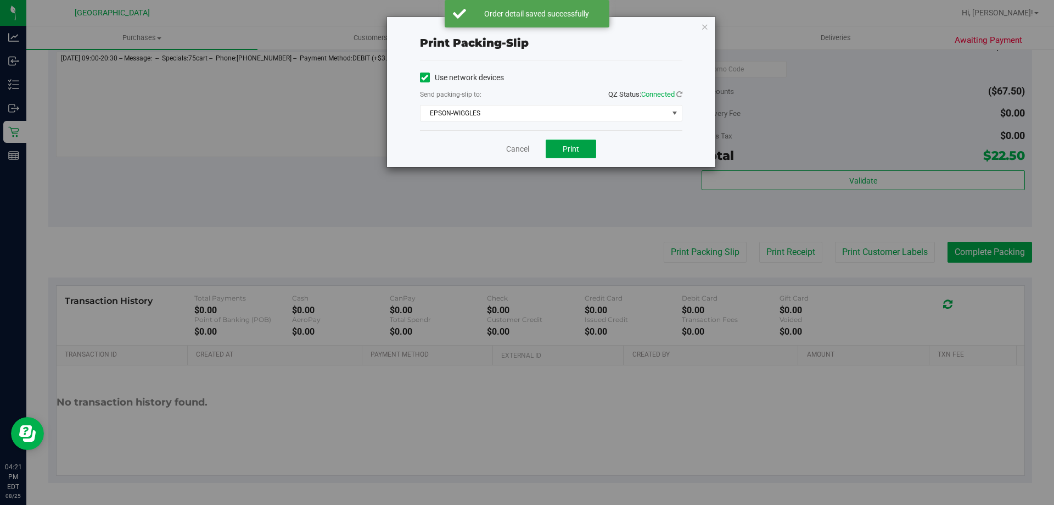
click at [560, 146] on button "Print" at bounding box center [571, 148] width 51 height 19
click at [524, 150] on link "Cancel" at bounding box center [517, 149] width 23 height 12
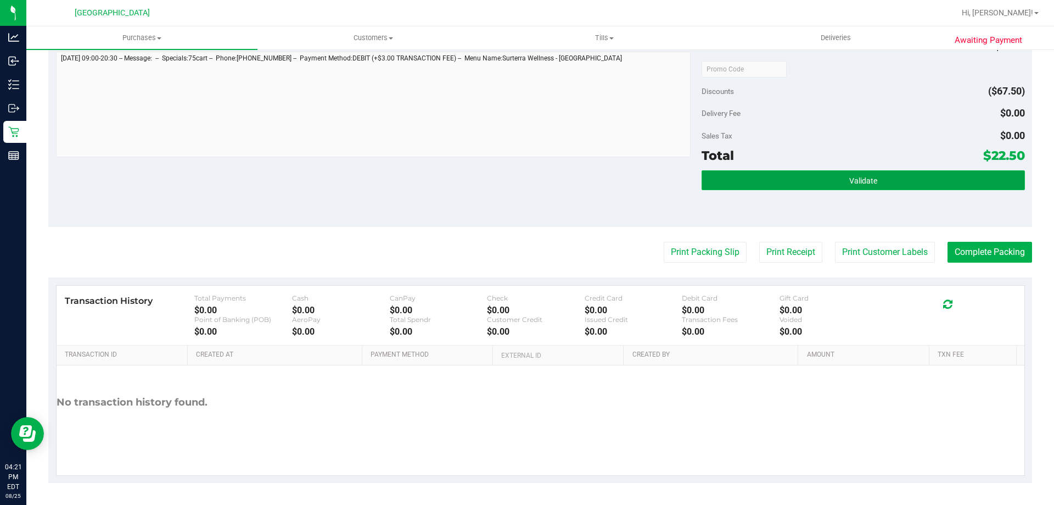
click at [765, 173] on button "Validate" at bounding box center [863, 180] width 323 height 20
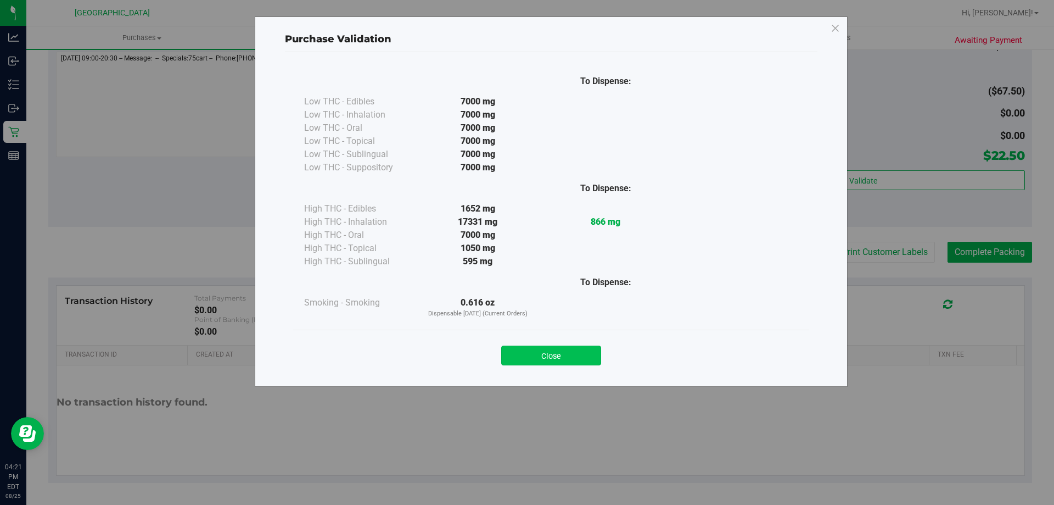
click at [553, 355] on button "Close" at bounding box center [551, 355] width 100 height 20
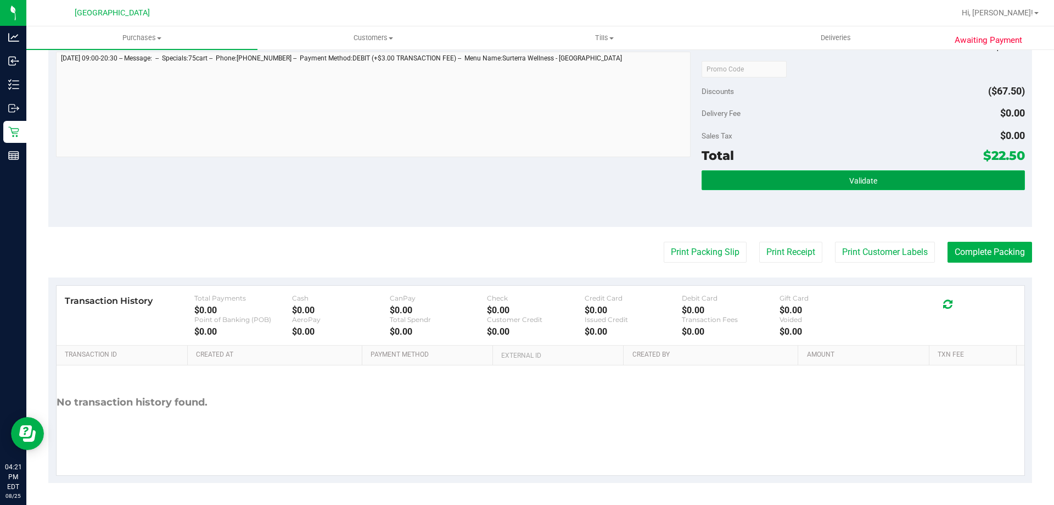
click at [945, 175] on button "Validate" at bounding box center [863, 180] width 323 height 20
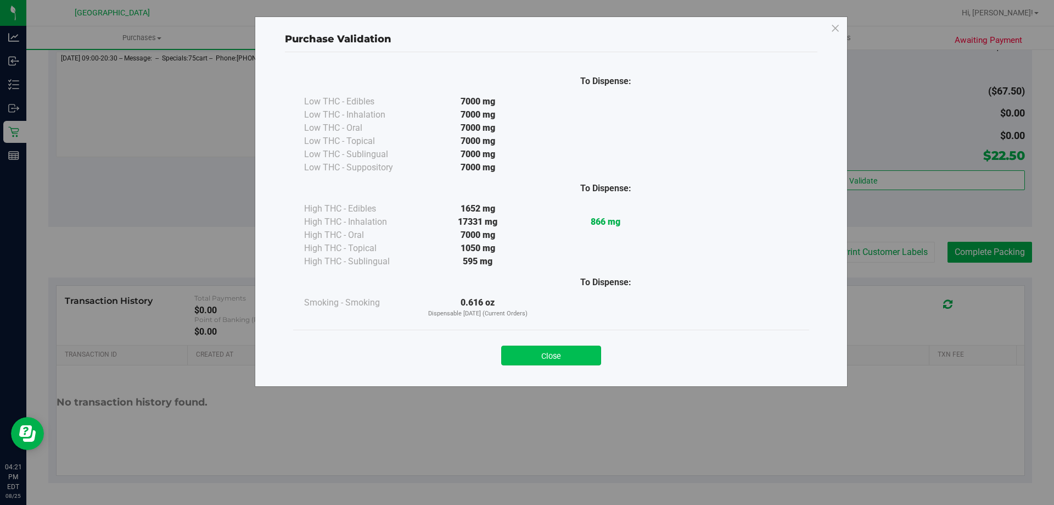
click at [549, 349] on button "Close" at bounding box center [551, 355] width 100 height 20
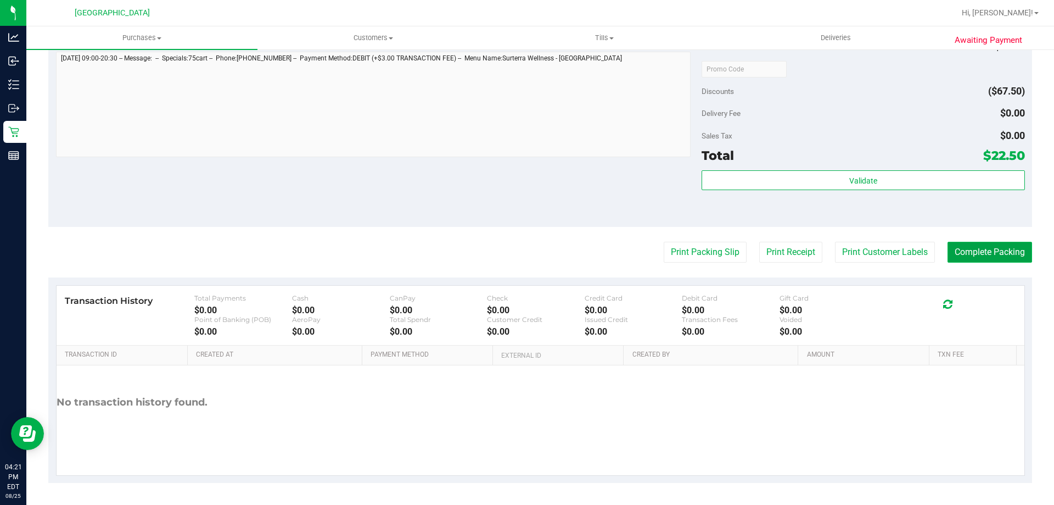
click at [951, 256] on button "Complete Packing" at bounding box center [990, 252] width 85 height 21
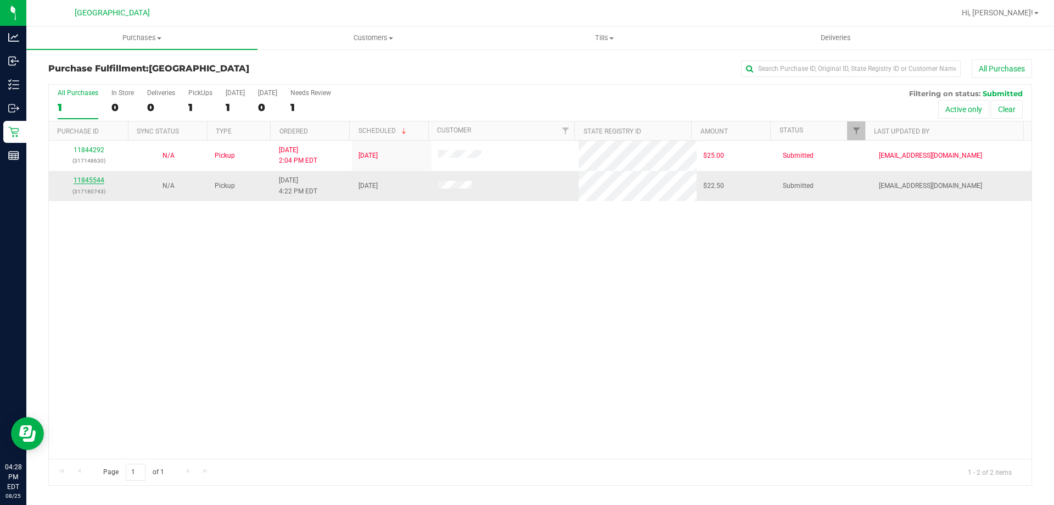
click at [91, 182] on link "11845544" at bounding box center [89, 180] width 31 height 8
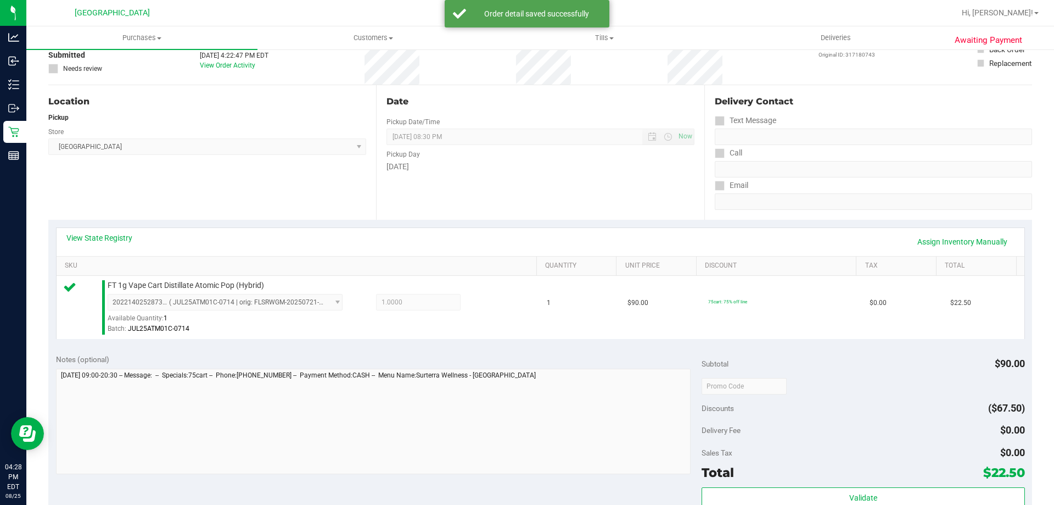
scroll to position [220, 0]
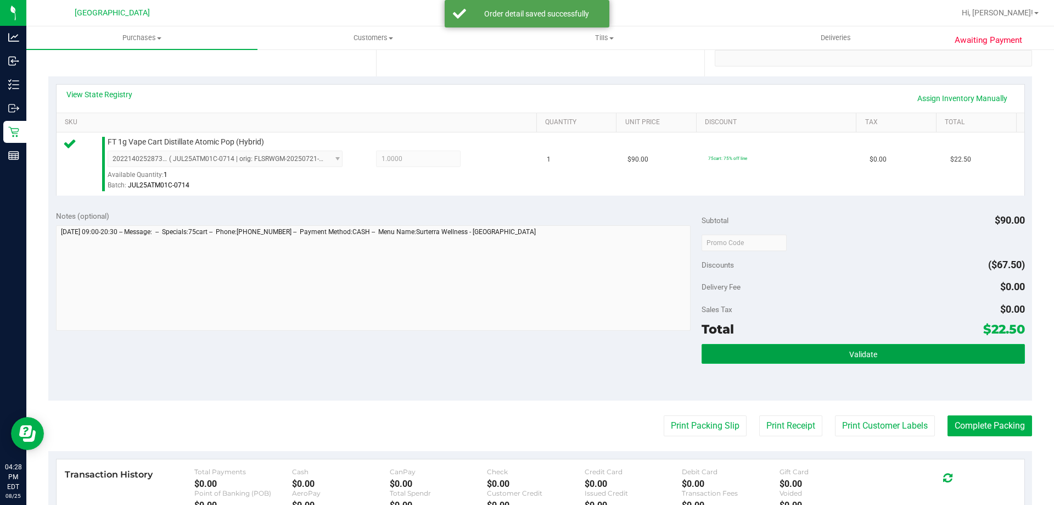
click at [892, 360] on button "Validate" at bounding box center [863, 354] width 323 height 20
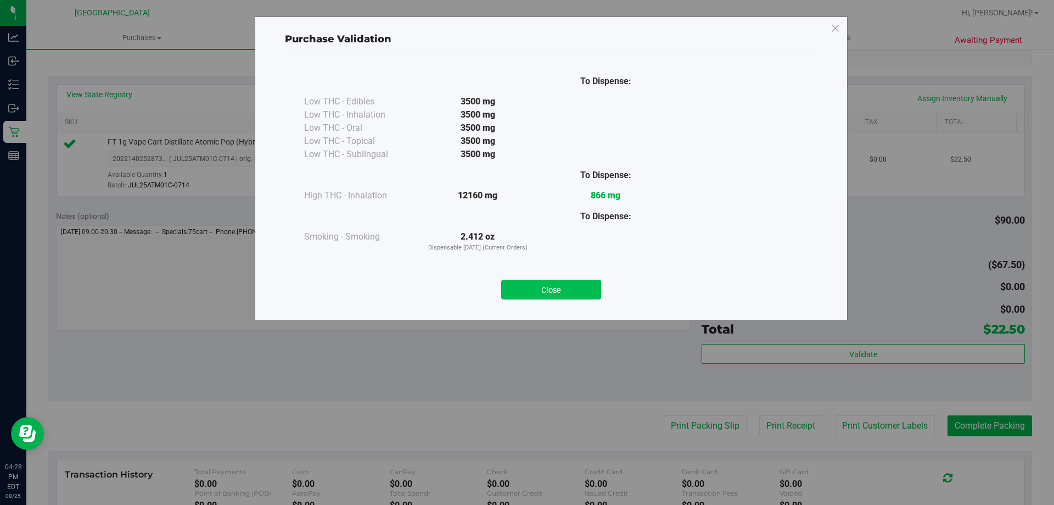
click at [536, 290] on button "Close" at bounding box center [551, 290] width 100 height 20
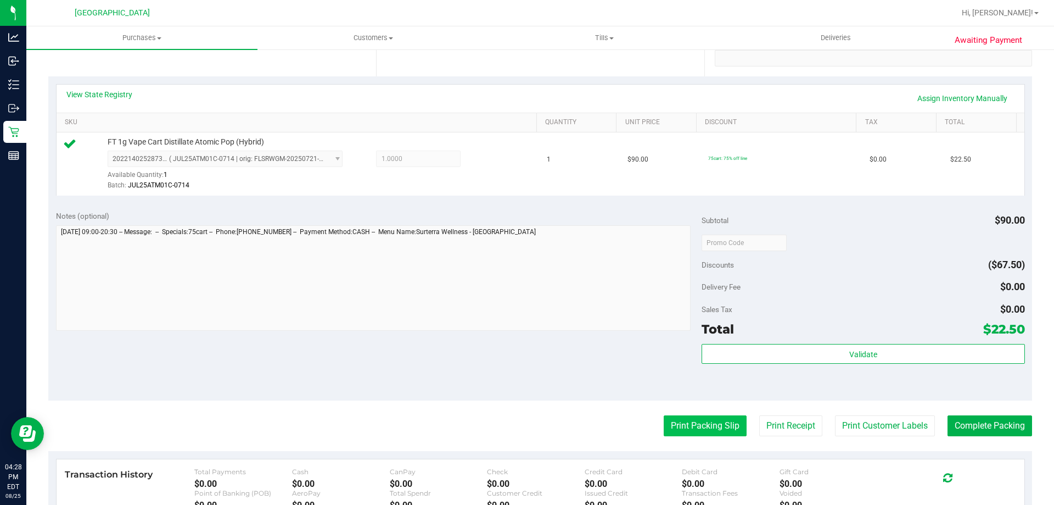
click at [718, 432] on button "Print Packing Slip" at bounding box center [705, 425] width 83 height 21
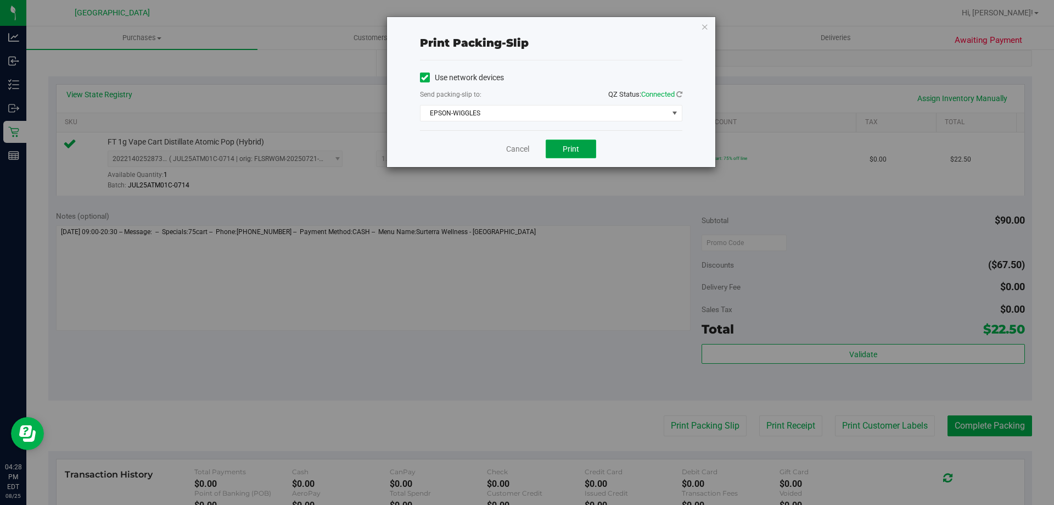
click at [551, 150] on button "Print" at bounding box center [571, 148] width 51 height 19
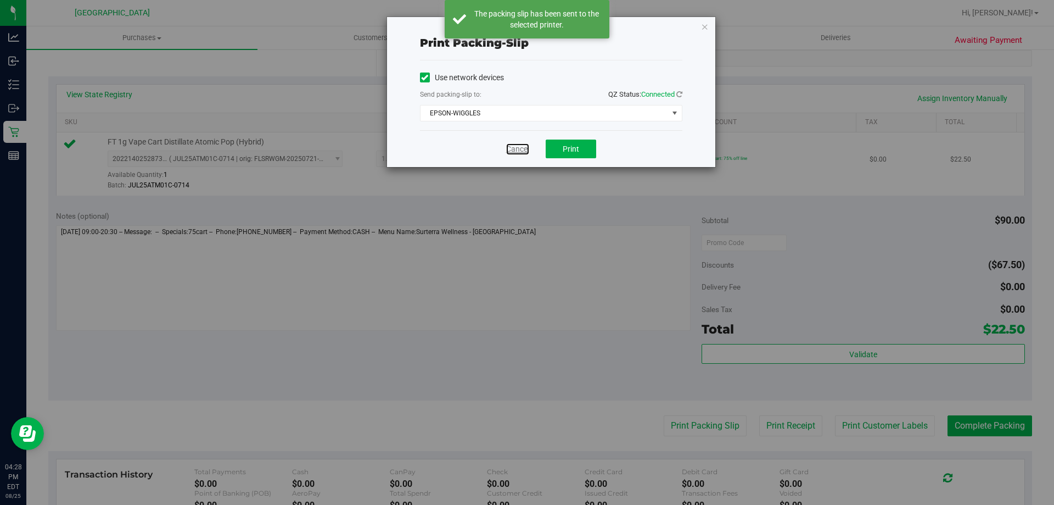
click at [522, 151] on link "Cancel" at bounding box center [517, 149] width 23 height 12
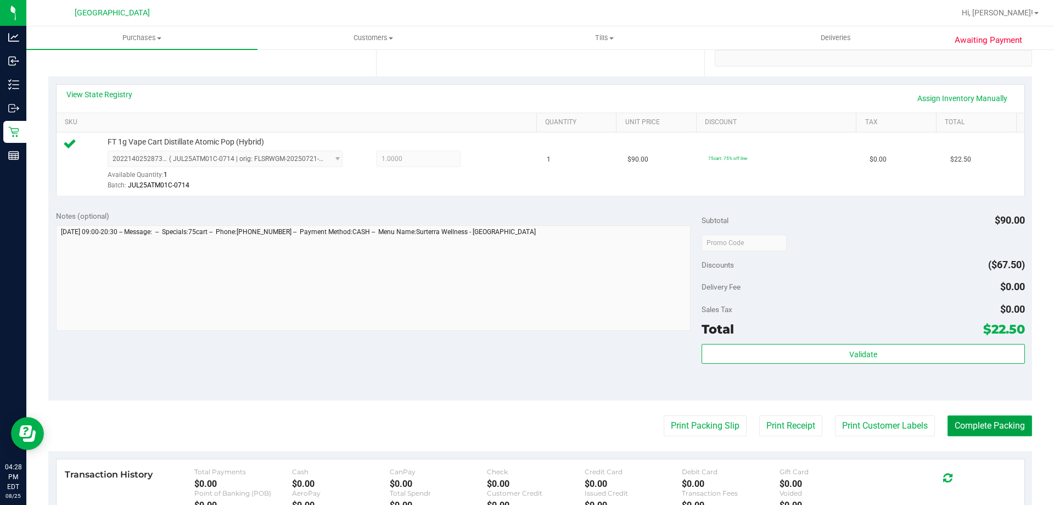
click at [982, 427] on button "Complete Packing" at bounding box center [990, 425] width 85 height 21
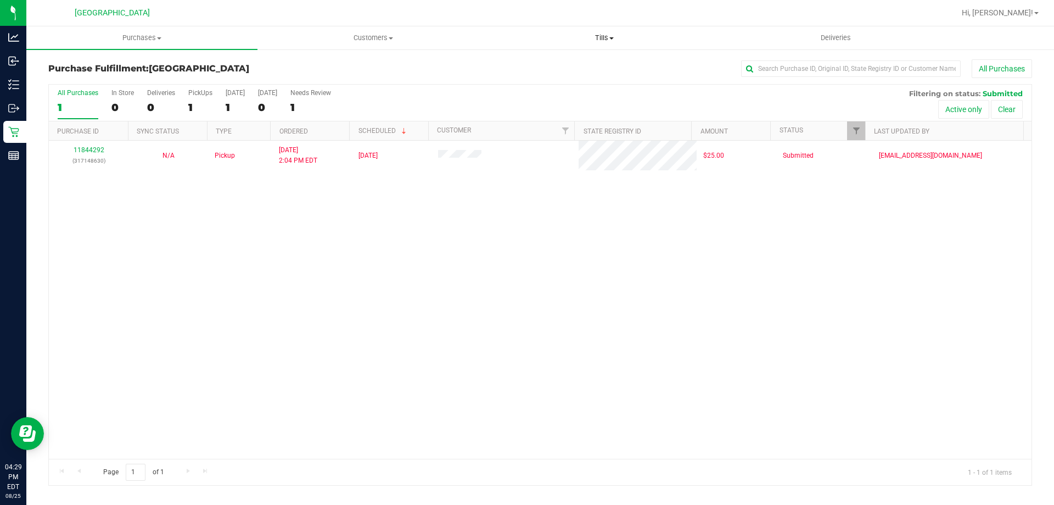
click at [593, 40] on span "Tills" at bounding box center [604, 38] width 230 height 10
click at [540, 70] on span "Manage tills" at bounding box center [526, 66] width 74 height 9
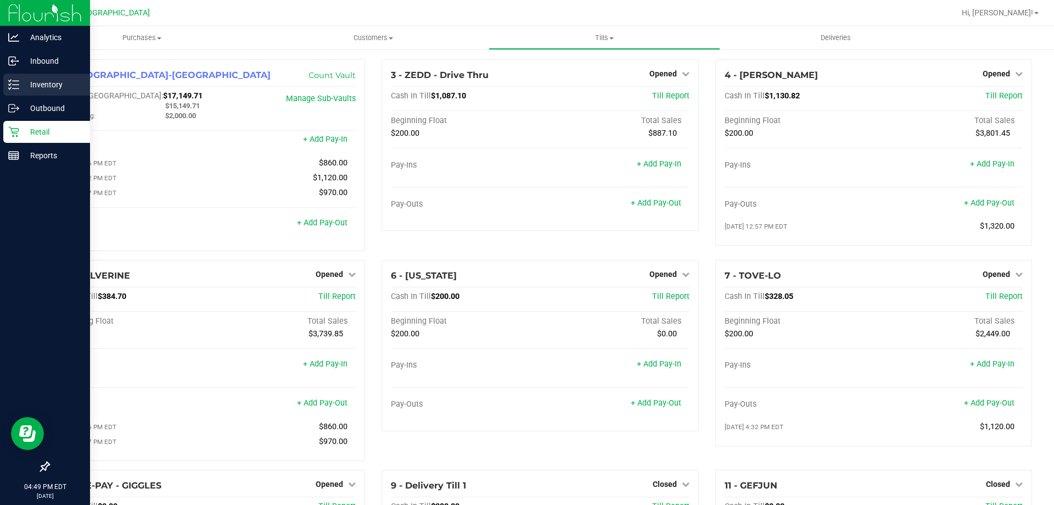
click at [19, 83] on icon at bounding box center [13, 84] width 11 height 11
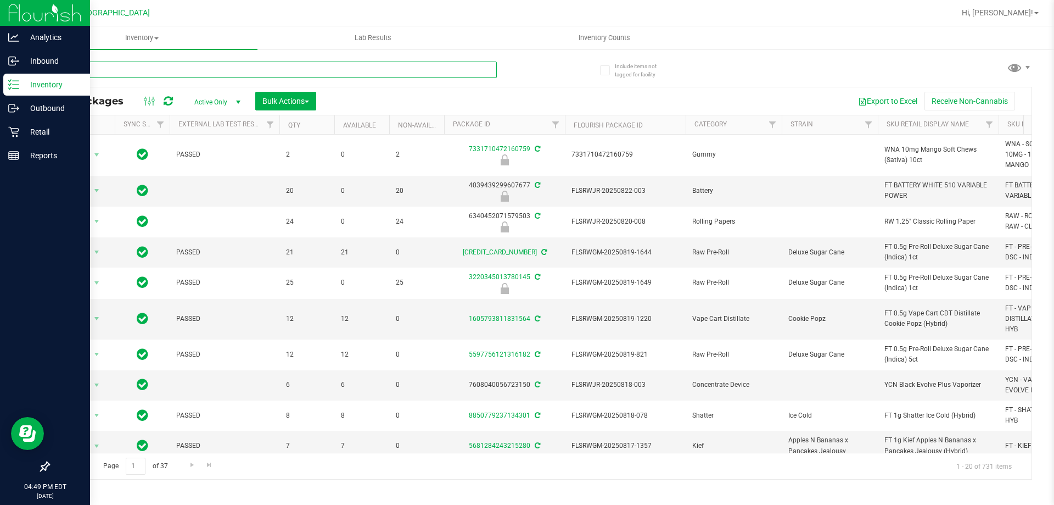
click at [253, 68] on input "text" at bounding box center [272, 70] width 449 height 16
type input "dsc"
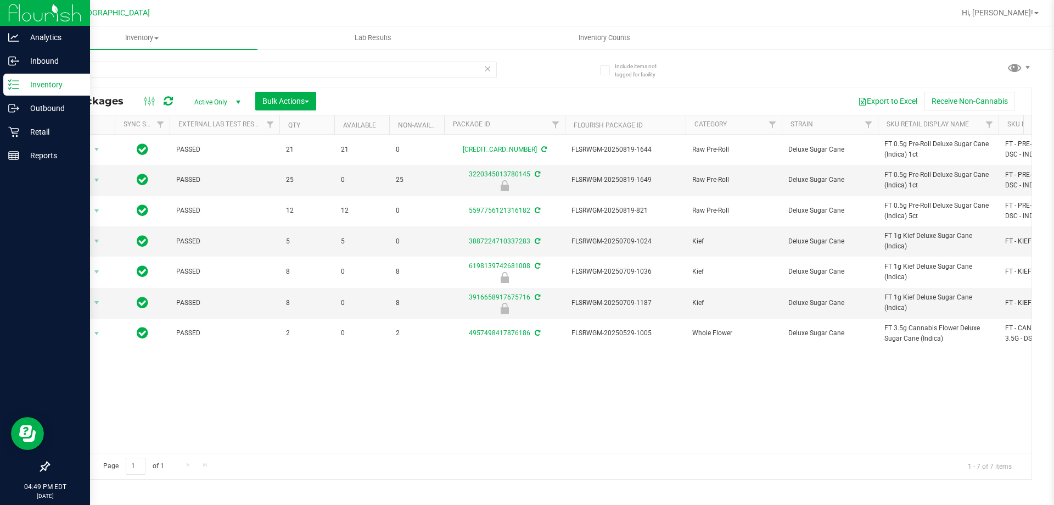
click at [605, 430] on div "Action Action Adjust qty Create package Edit attributes Global inventory Locate…" at bounding box center [540, 294] width 983 height 318
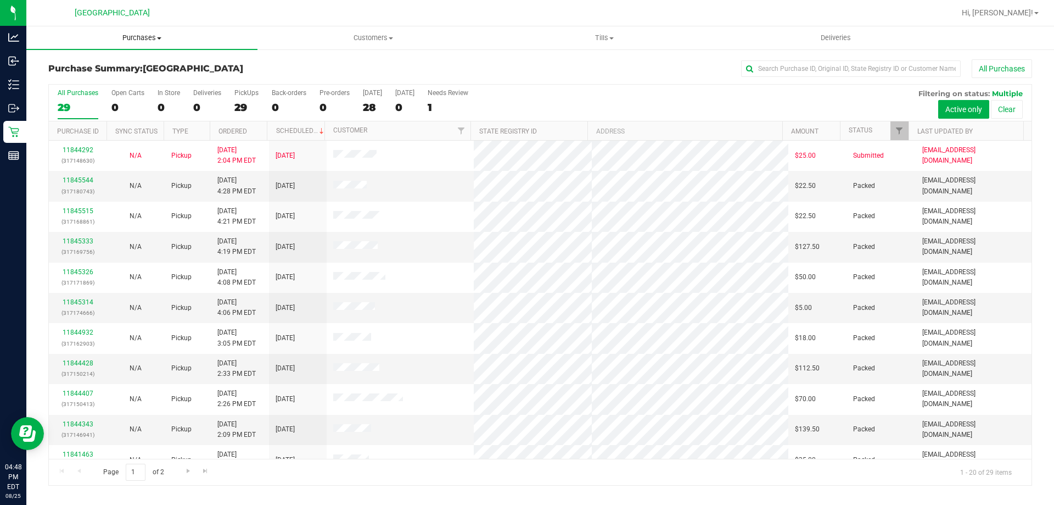
click at [138, 39] on span "Purchases" at bounding box center [141, 38] width 231 height 10
click at [127, 78] on li "Fulfillment" at bounding box center [141, 79] width 231 height 13
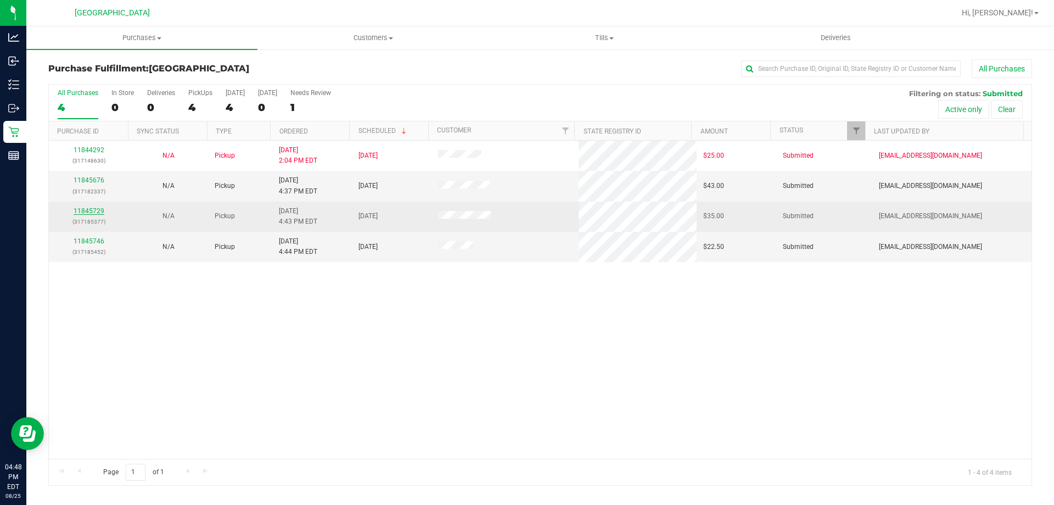
click at [101, 208] on link "11845729" at bounding box center [89, 211] width 31 height 8
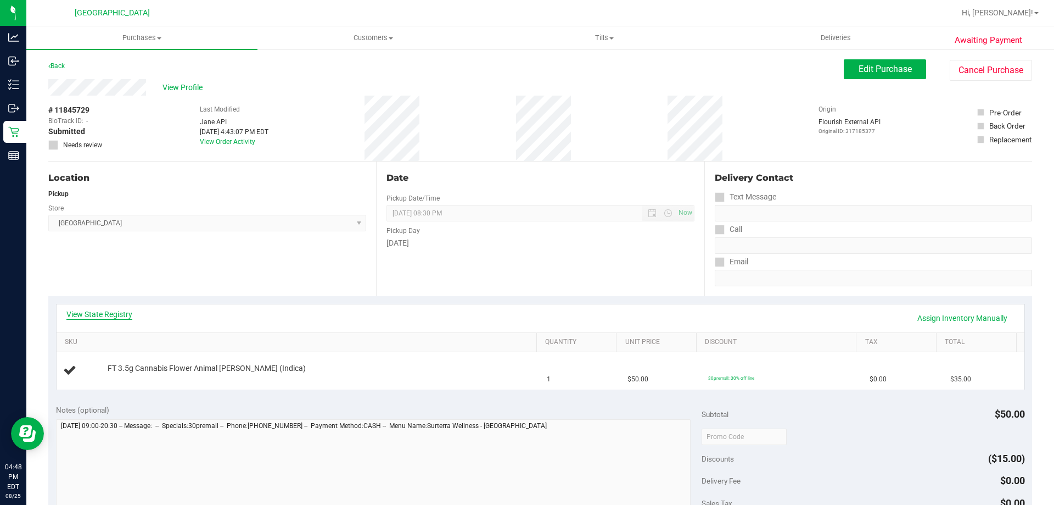
click at [119, 310] on link "View State Registry" at bounding box center [99, 314] width 66 height 11
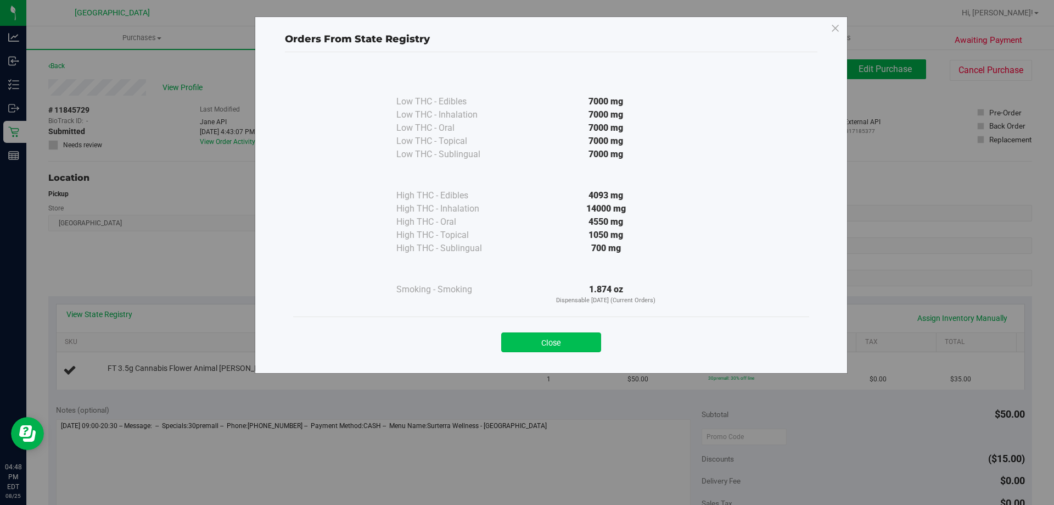
click at [596, 345] on button "Close" at bounding box center [551, 342] width 100 height 20
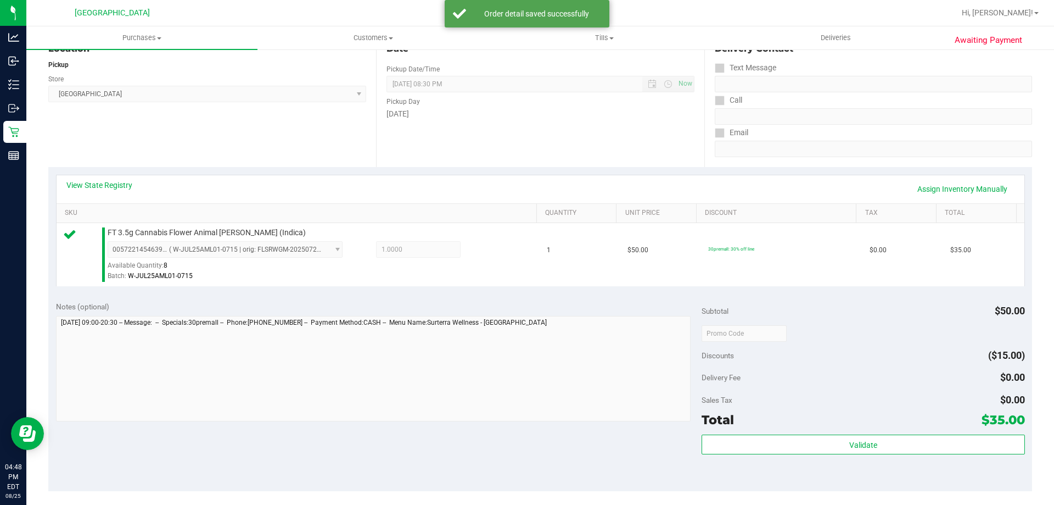
scroll to position [275, 0]
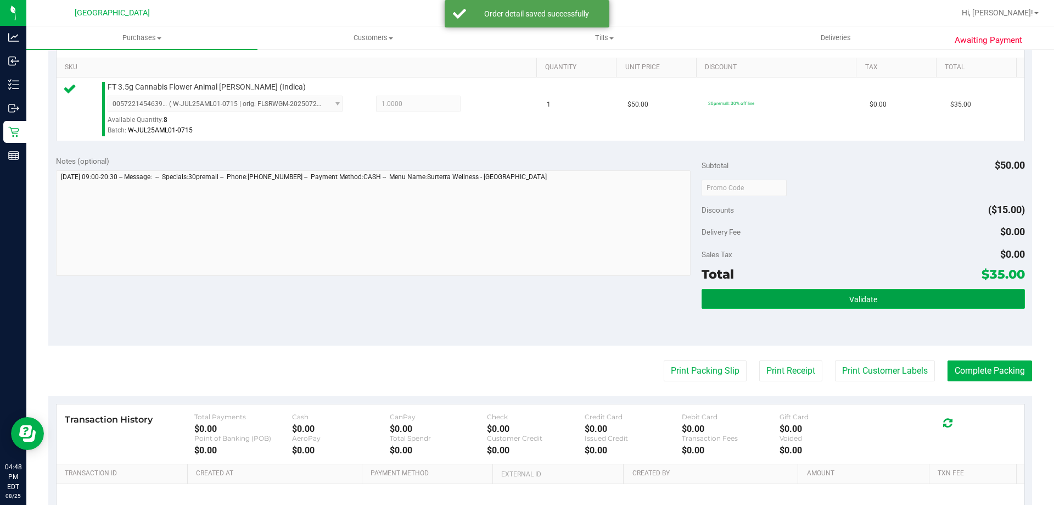
click at [823, 308] on button "Validate" at bounding box center [863, 299] width 323 height 20
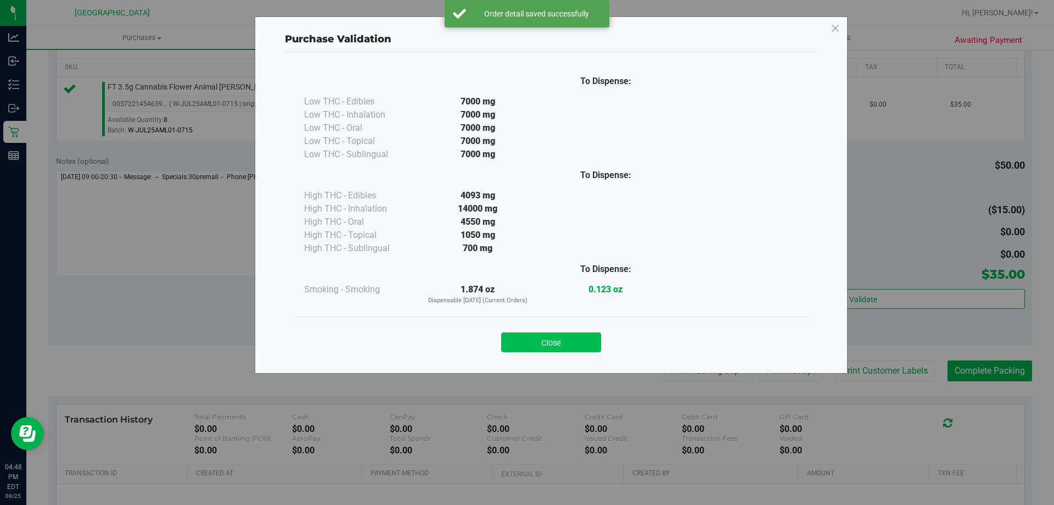
click at [556, 338] on button "Close" at bounding box center [551, 342] width 100 height 20
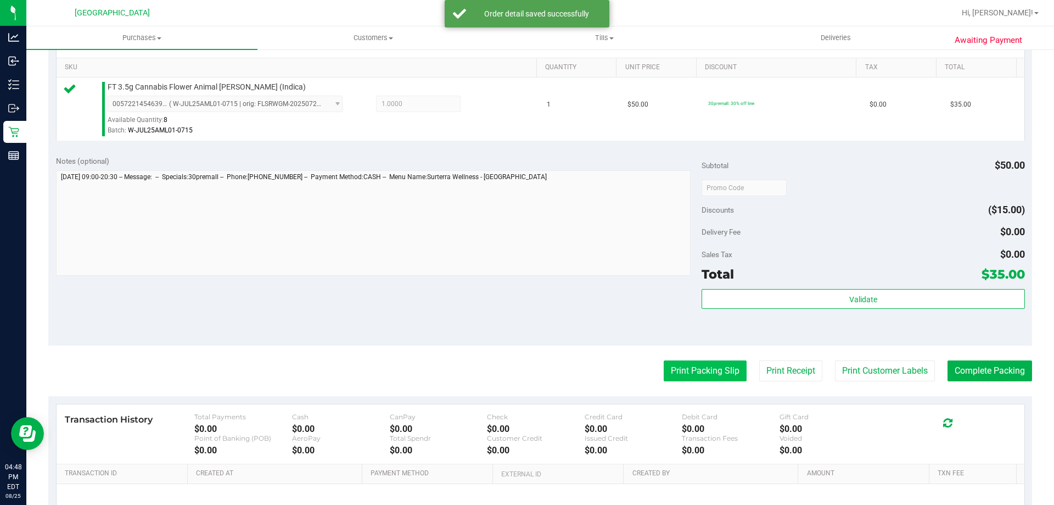
click at [679, 374] on button "Print Packing Slip" at bounding box center [705, 370] width 83 height 21
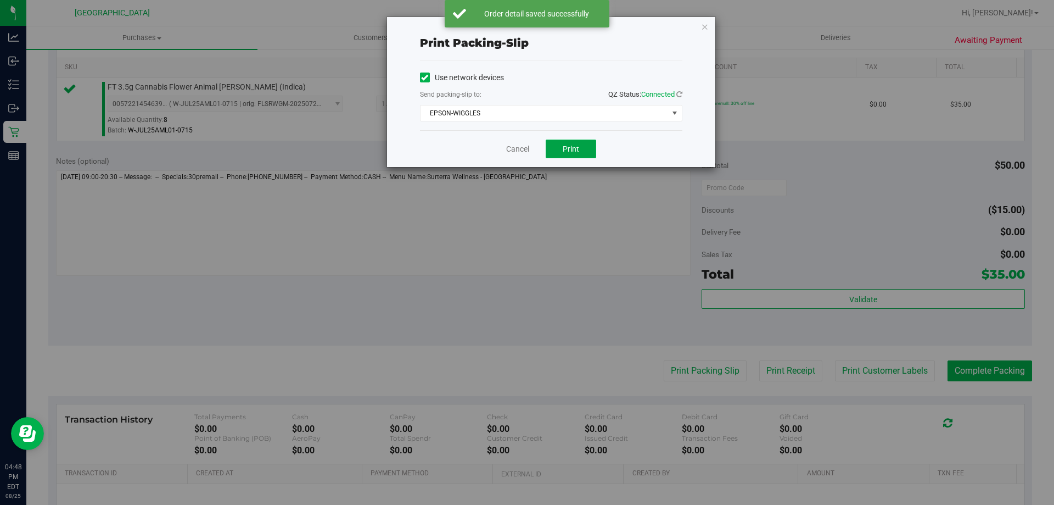
click at [585, 142] on button "Print" at bounding box center [571, 148] width 51 height 19
click at [522, 146] on link "Cancel" at bounding box center [517, 149] width 23 height 12
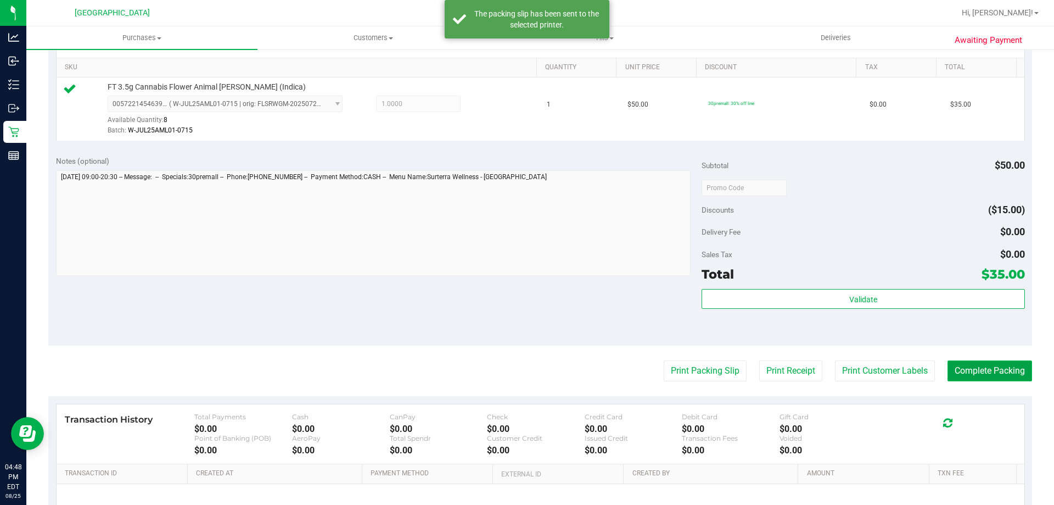
click at [981, 368] on button "Complete Packing" at bounding box center [990, 370] width 85 height 21
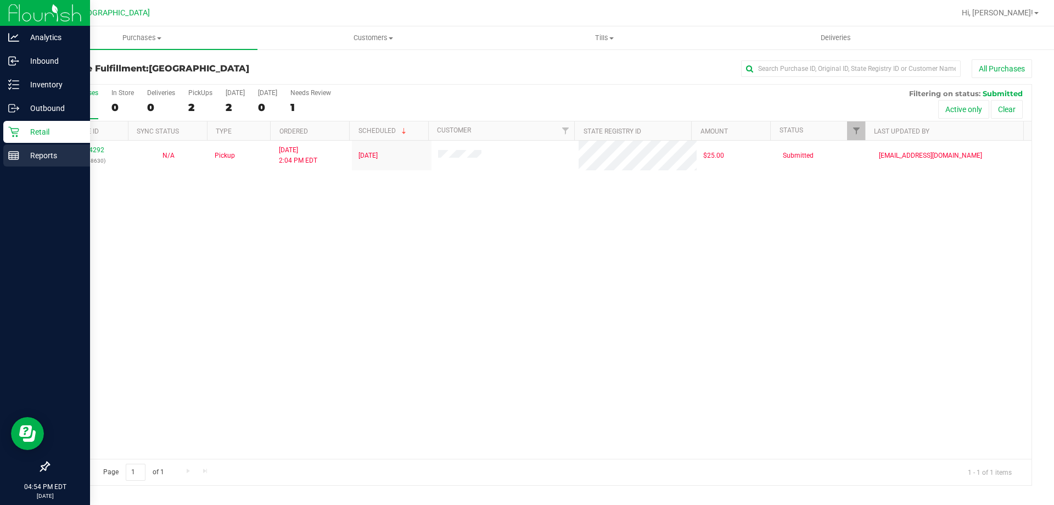
click at [9, 155] on rect at bounding box center [14, 156] width 10 height 8
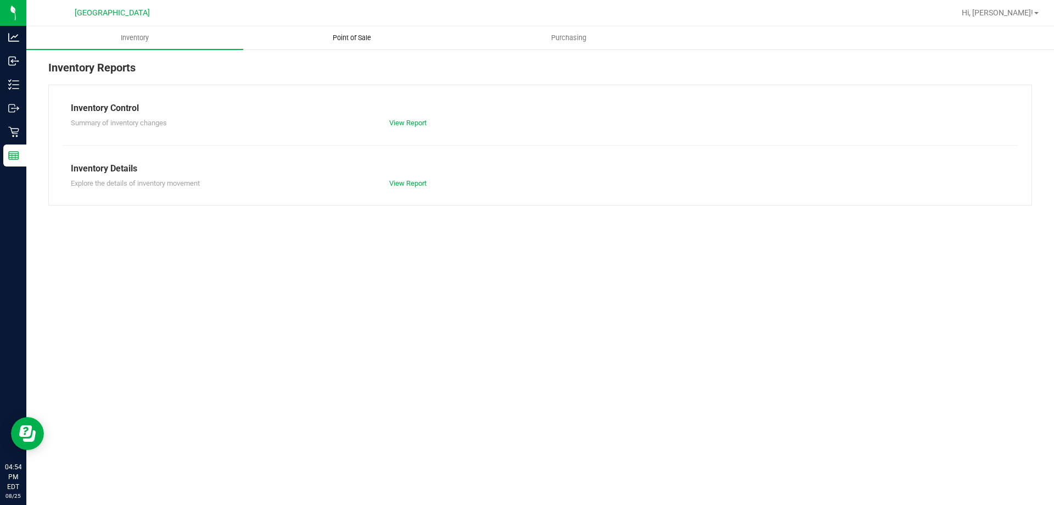
click at [342, 29] on uib-tab-heading "Point of Sale" at bounding box center [352, 38] width 216 height 22
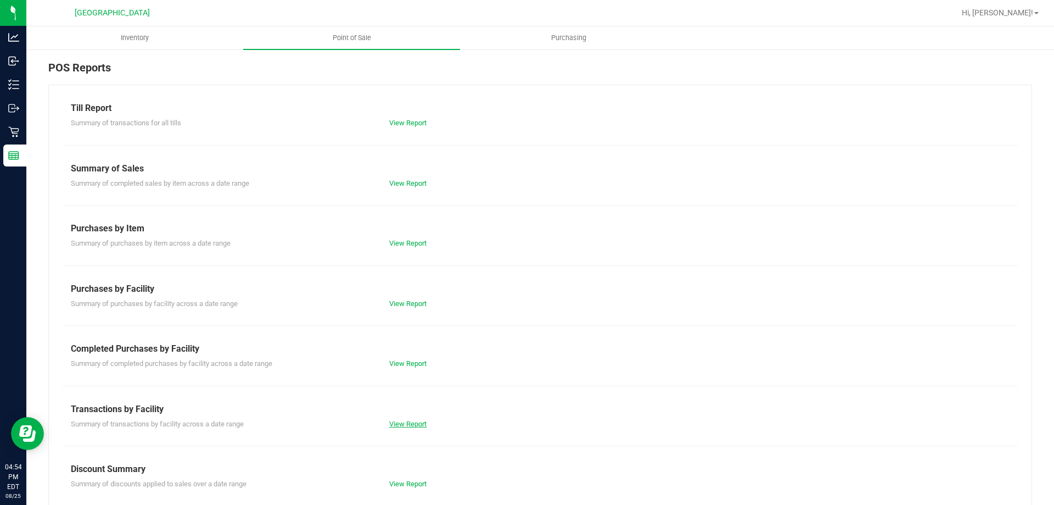
click at [403, 423] on link "View Report" at bounding box center [407, 424] width 37 height 8
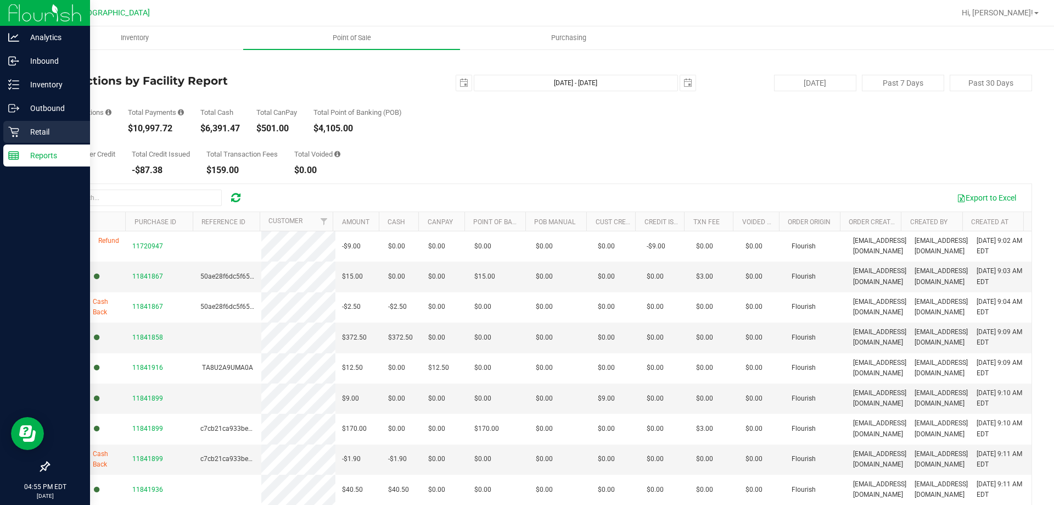
click at [25, 130] on p "Retail" at bounding box center [52, 131] width 66 height 13
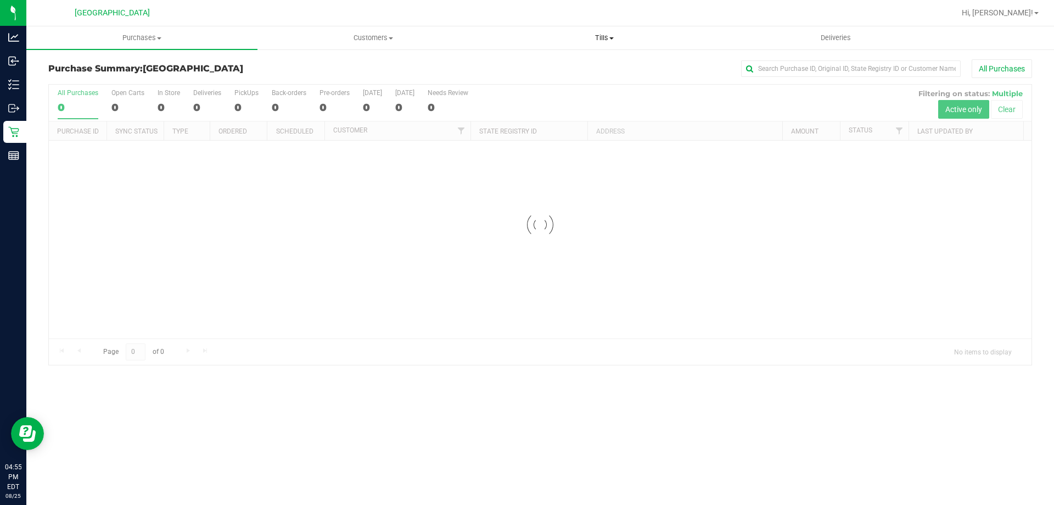
click at [595, 30] on uib-tab-heading "Tills Manage tills Reconcile e-payments" at bounding box center [604, 38] width 230 height 22
click at [552, 62] on span "Manage tills" at bounding box center [526, 66] width 74 height 9
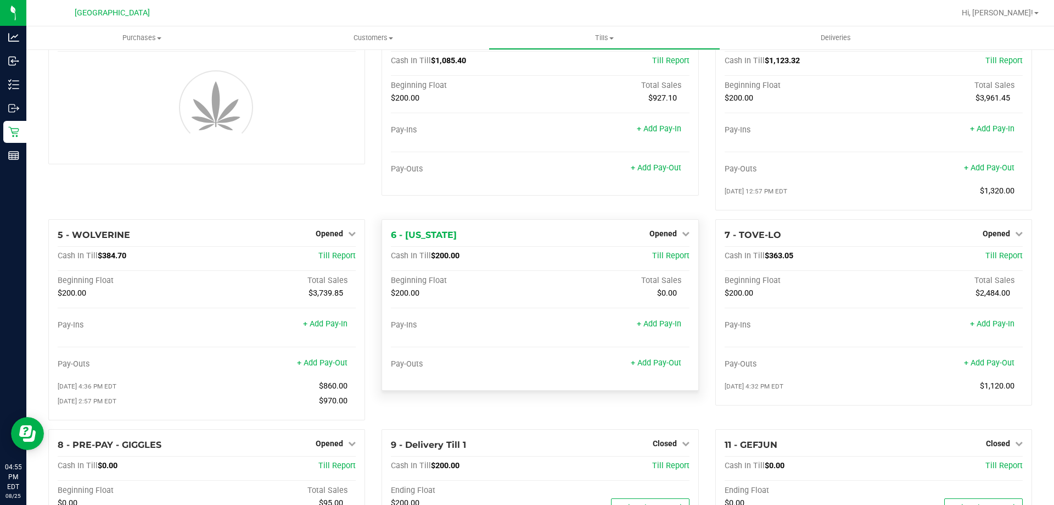
scroll to position [55, 0]
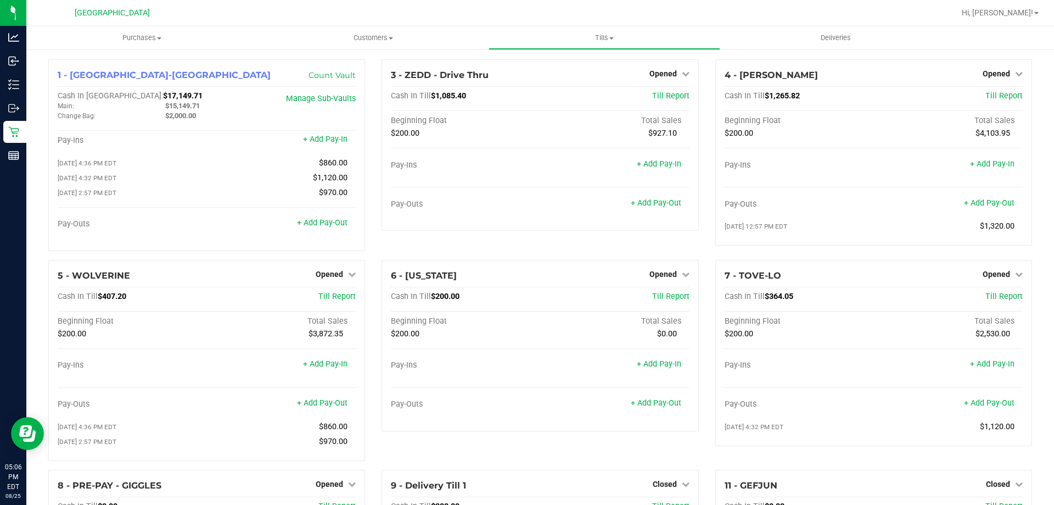
click at [568, 251] on div "3 - ZEDD - Drive Thru Opened Close Till Cash In Till $1,085.40 Till Report Begi…" at bounding box center [539, 159] width 333 height 200
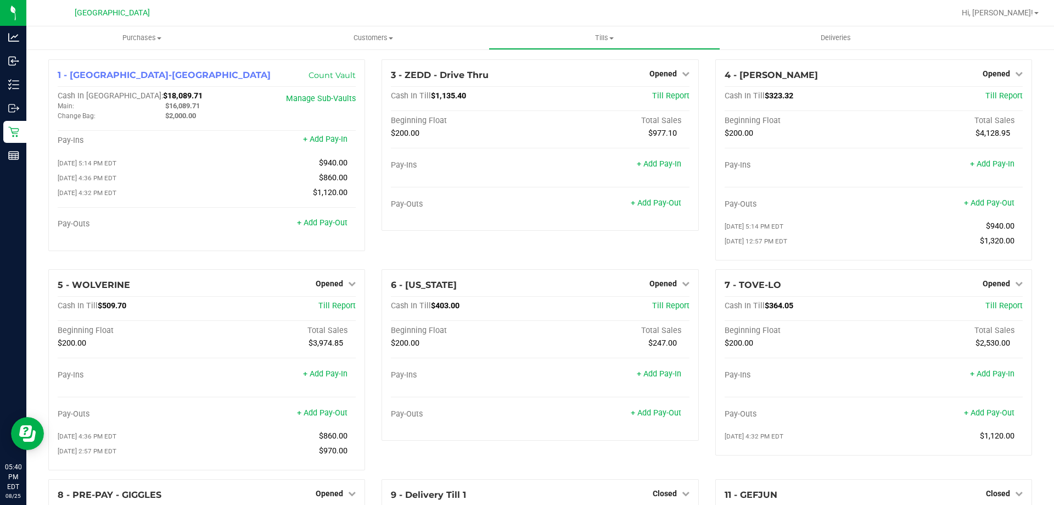
drag, startPoint x: 0, startPoint y: 0, endPoint x: 500, endPoint y: 245, distance: 556.5
click at [500, 245] on div "3 - ZEDD - Drive Thru Opened Close Till Cash In Till $1,135.40 Till Report Begi…" at bounding box center [539, 164] width 333 height 210
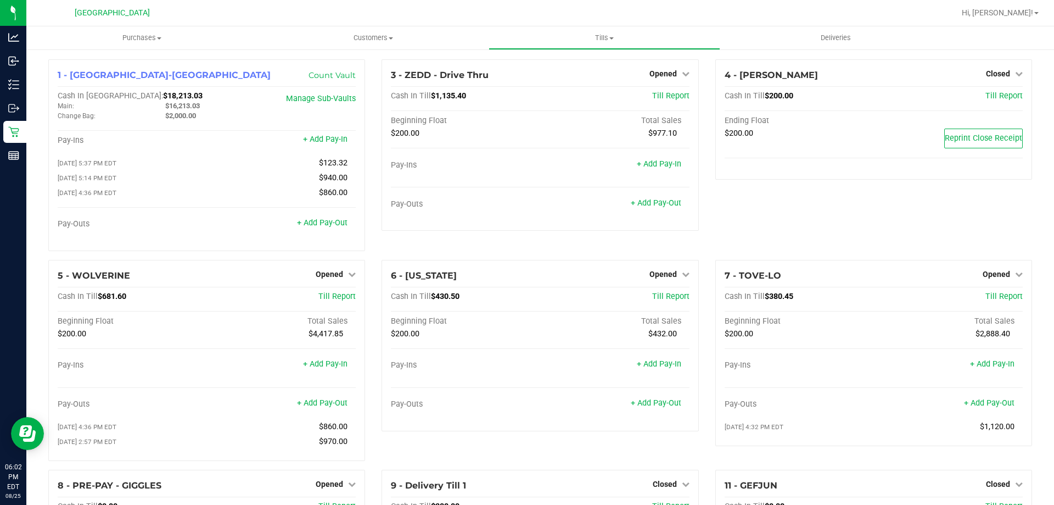
click at [775, 217] on div "4 - [PERSON_NAME] Closed Open Till Cash In Till $200.00 Till Report Ending Floa…" at bounding box center [873, 159] width 333 height 200
click at [721, 239] on div "4 - [PERSON_NAME] Closed Open Till Cash In Till $200.00 Till Report Ending Floa…" at bounding box center [873, 159] width 333 height 200
click at [754, 195] on div "4 - [PERSON_NAME] Closed Open Till Cash In Till $200.00 Till Report Ending Floa…" at bounding box center [873, 159] width 333 height 200
click at [519, 247] on div "3 - ZEDD - Drive Thru Opened Close Till Cash In Till $1,135.40 Till Report Begi…" at bounding box center [539, 159] width 333 height 200
click at [792, 223] on div "4 - [PERSON_NAME] Closed Open Till Cash In Till $200.00 Till Report Ending Floa…" at bounding box center [873, 159] width 333 height 200
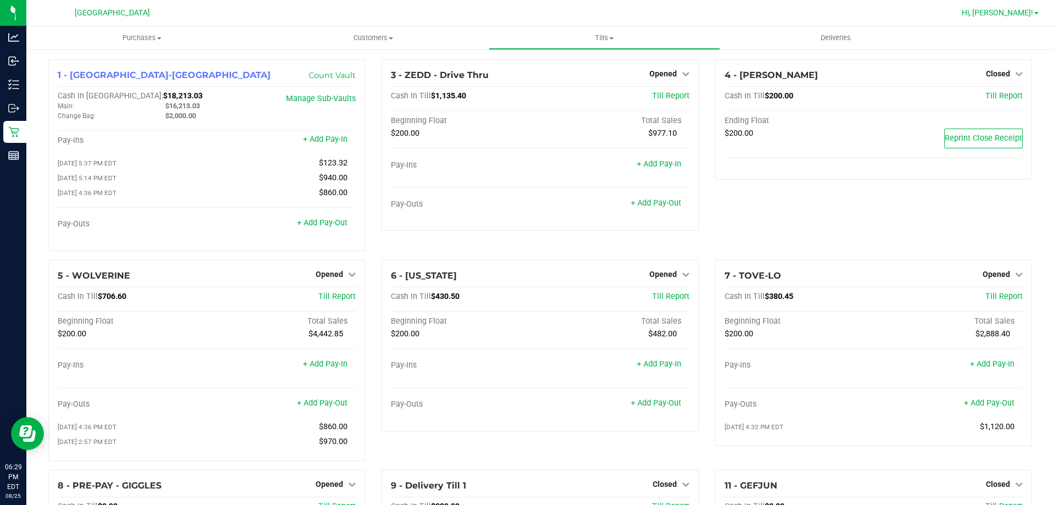
click at [1032, 9] on span "Hi, Leah!" at bounding box center [997, 12] width 71 height 9
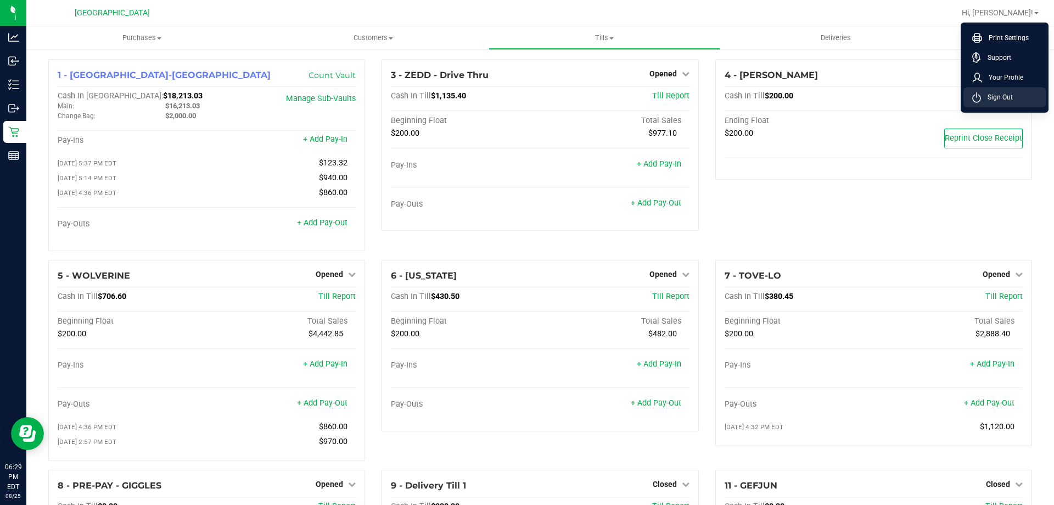
click at [996, 96] on span "Sign Out" at bounding box center [997, 97] width 32 height 11
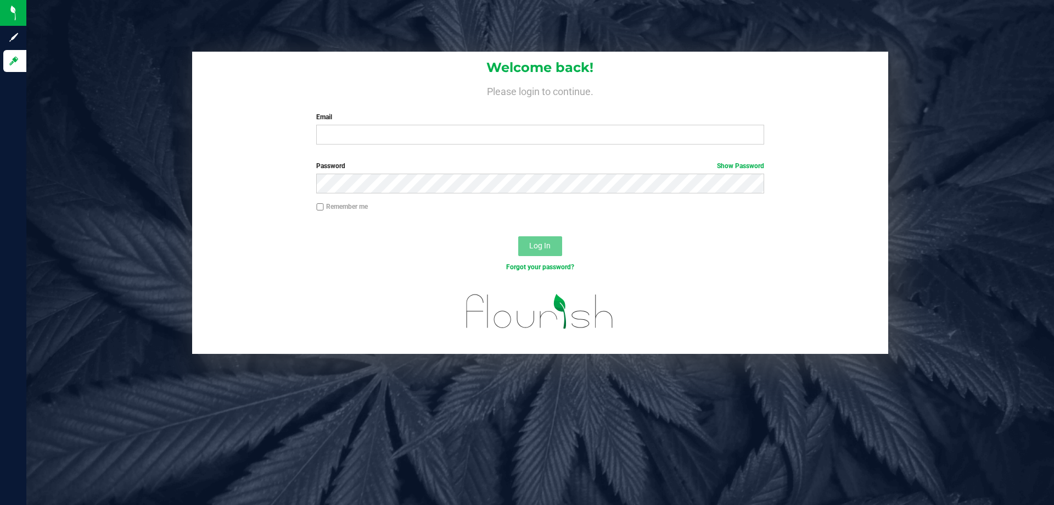
click at [158, 175] on div "Welcome back! Please login to continue. Email Required Please format your email…" at bounding box center [540, 203] width 1044 height 302
drag, startPoint x: 405, startPoint y: 136, endPoint x: 399, endPoint y: 135, distance: 6.1
click at [404, 136] on input "Email" at bounding box center [540, 135] width 448 height 20
type input "ergrant@liveparallel.com"
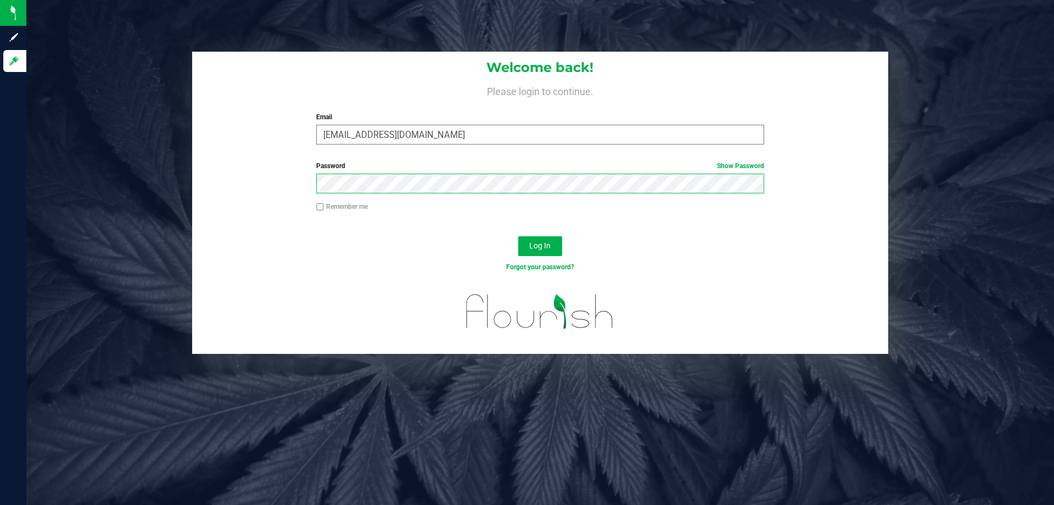
click at [518, 236] on button "Log In" at bounding box center [540, 246] width 44 height 20
click at [351, 128] on input "Email" at bounding box center [540, 135] width 448 height 20
